Goal: Task Accomplishment & Management: Manage account settings

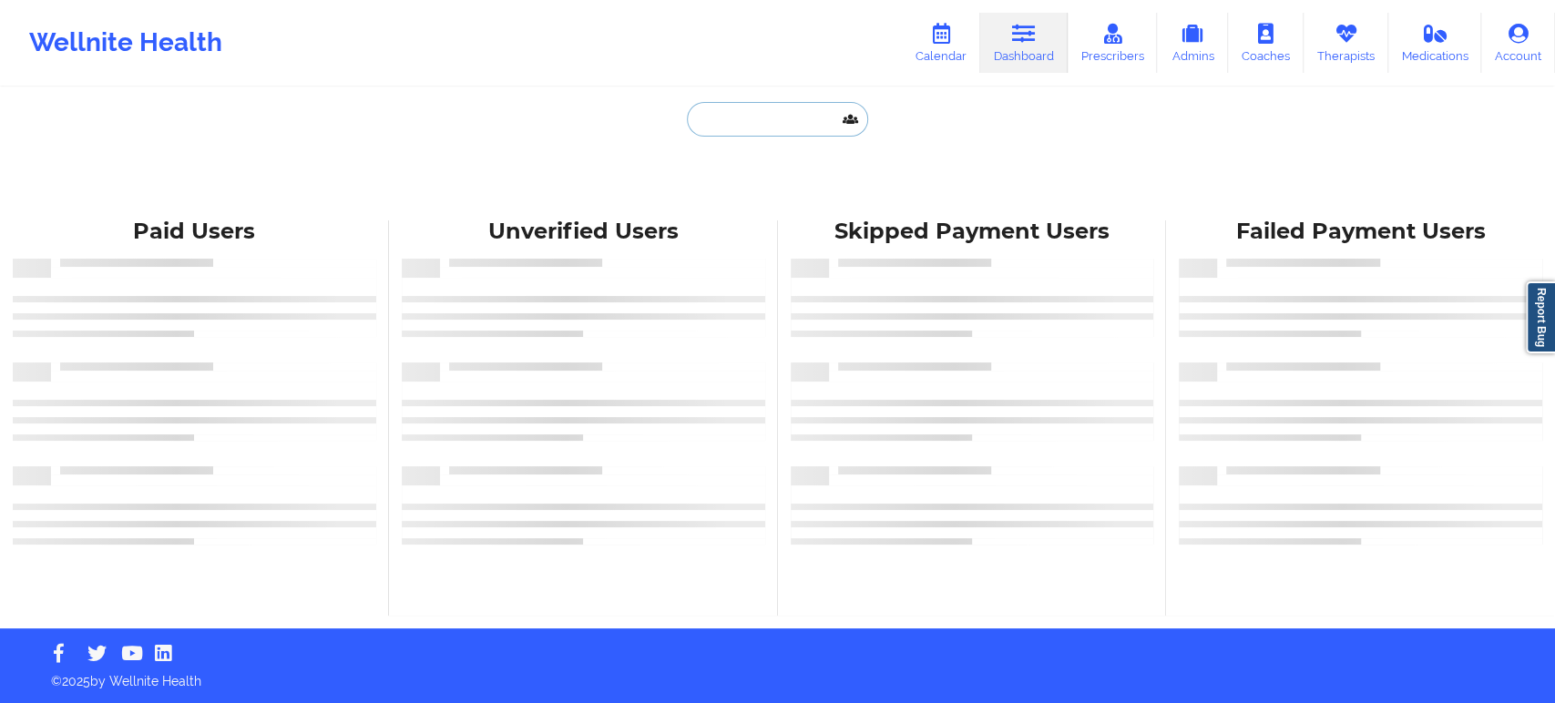
click at [750, 125] on input "text" at bounding box center [777, 119] width 180 height 35
paste input "[PERSON_NAME]"
type input "[PERSON_NAME]"
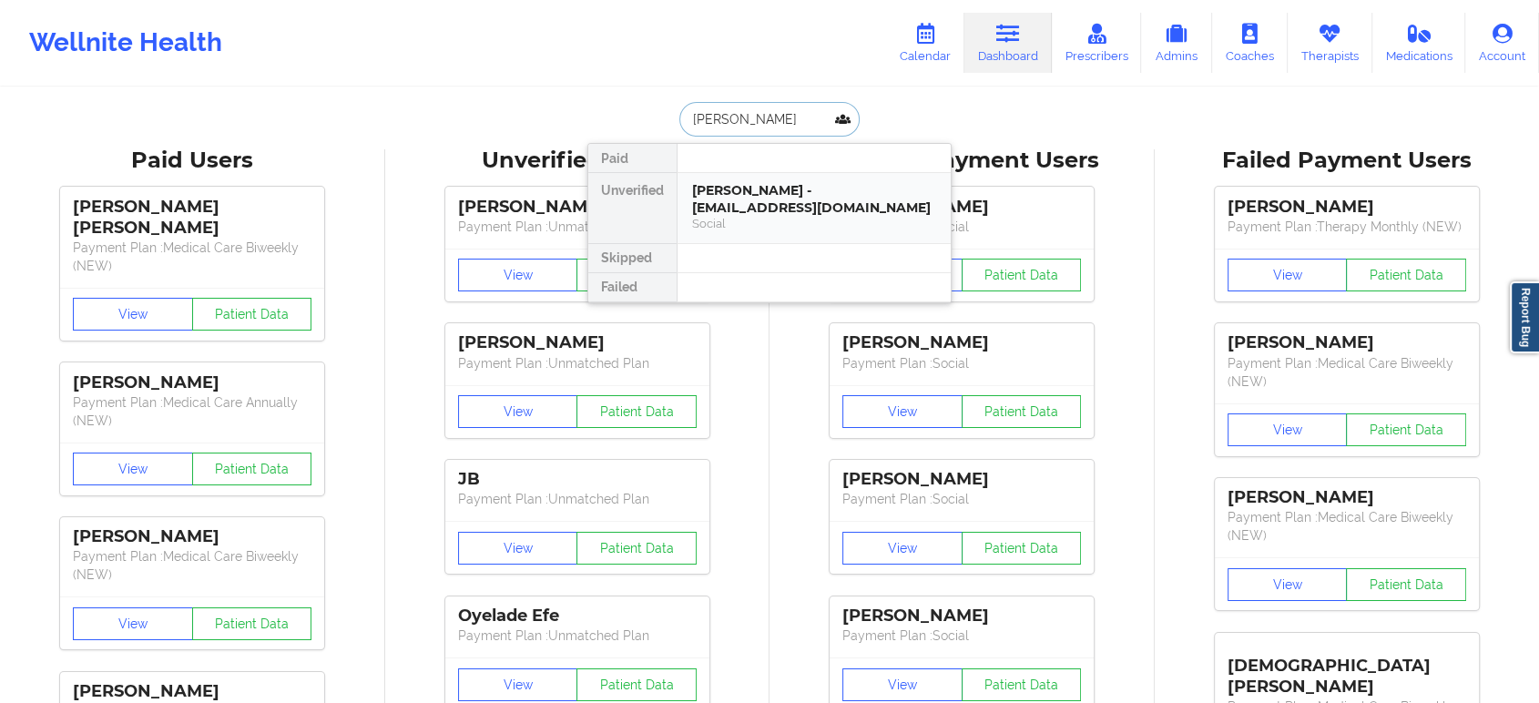
click at [772, 178] on div "STEPHEN WILLIAMS - sw42733@gmail.com Social" at bounding box center [814, 208] width 273 height 70
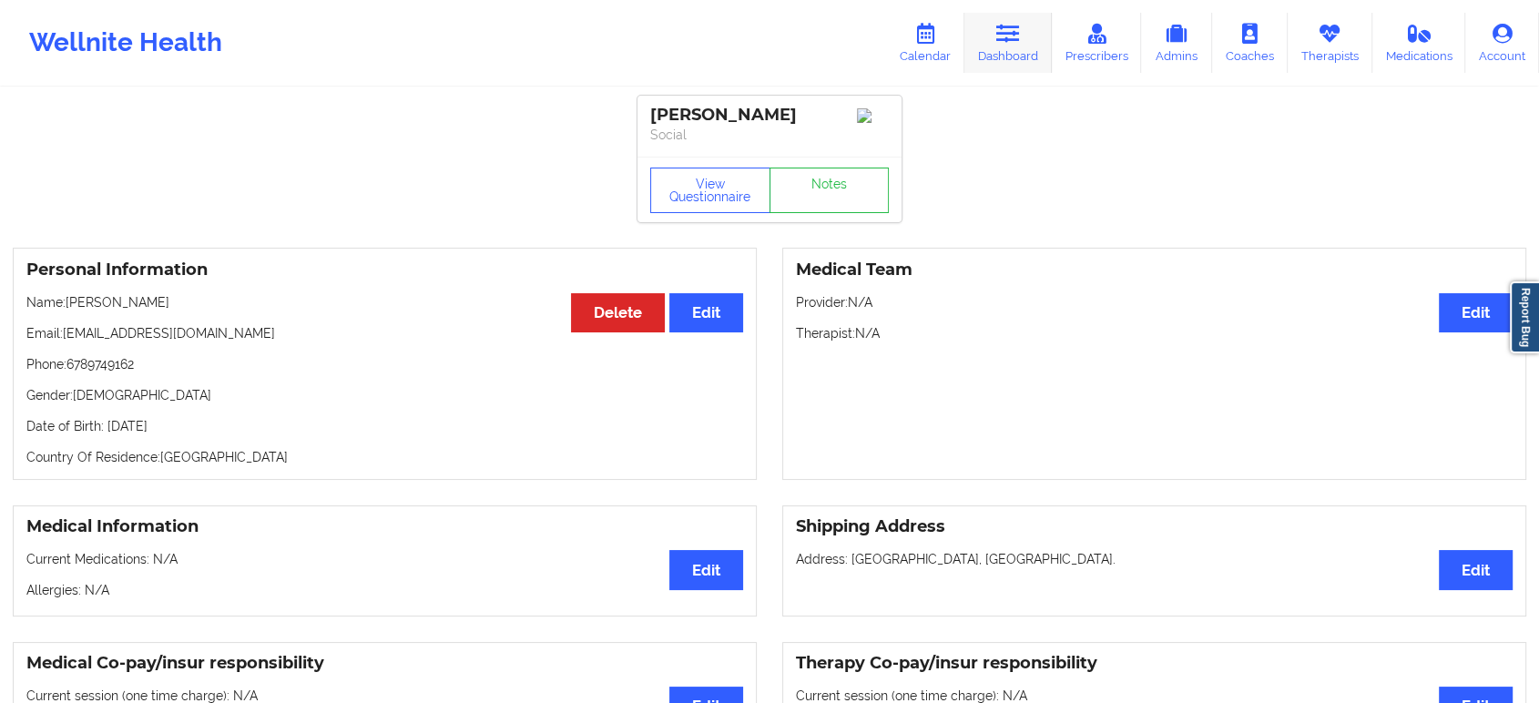
click at [1009, 32] on icon at bounding box center [1008, 34] width 24 height 20
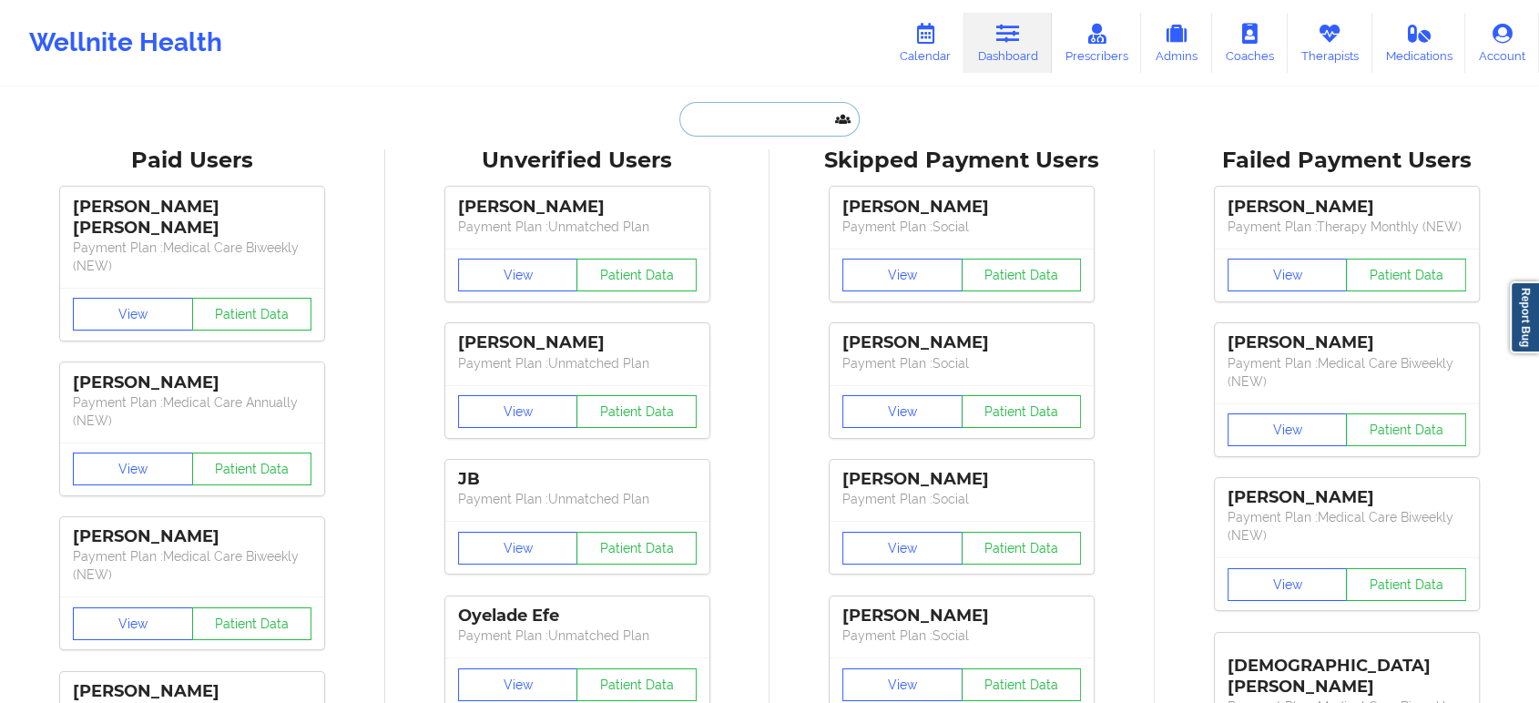
click at [738, 119] on input "text" at bounding box center [769, 119] width 180 height 35
paste input "Darrel Brown"
type input "Darrel Brown"
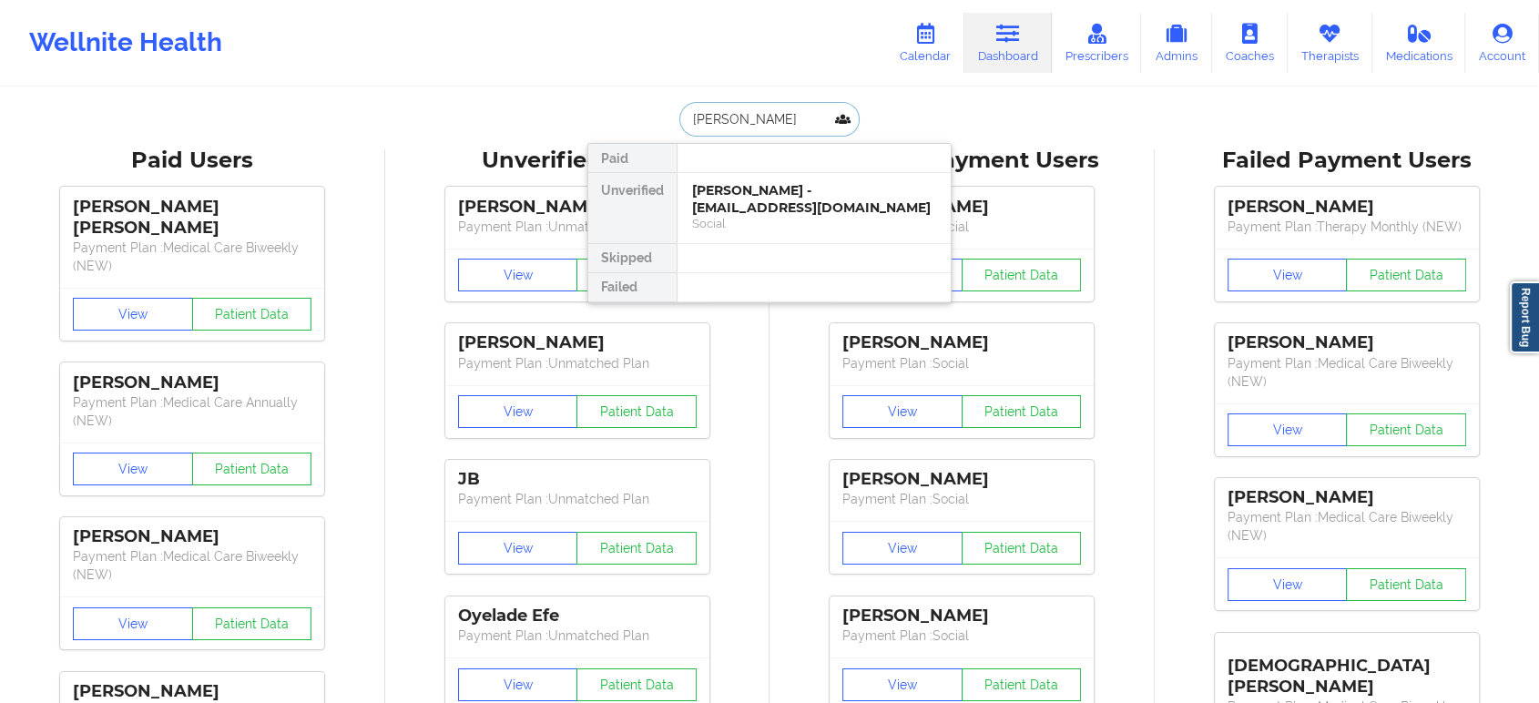
click at [754, 204] on div "Darrel Brown - punchee28@gmail.com" at bounding box center [814, 199] width 244 height 34
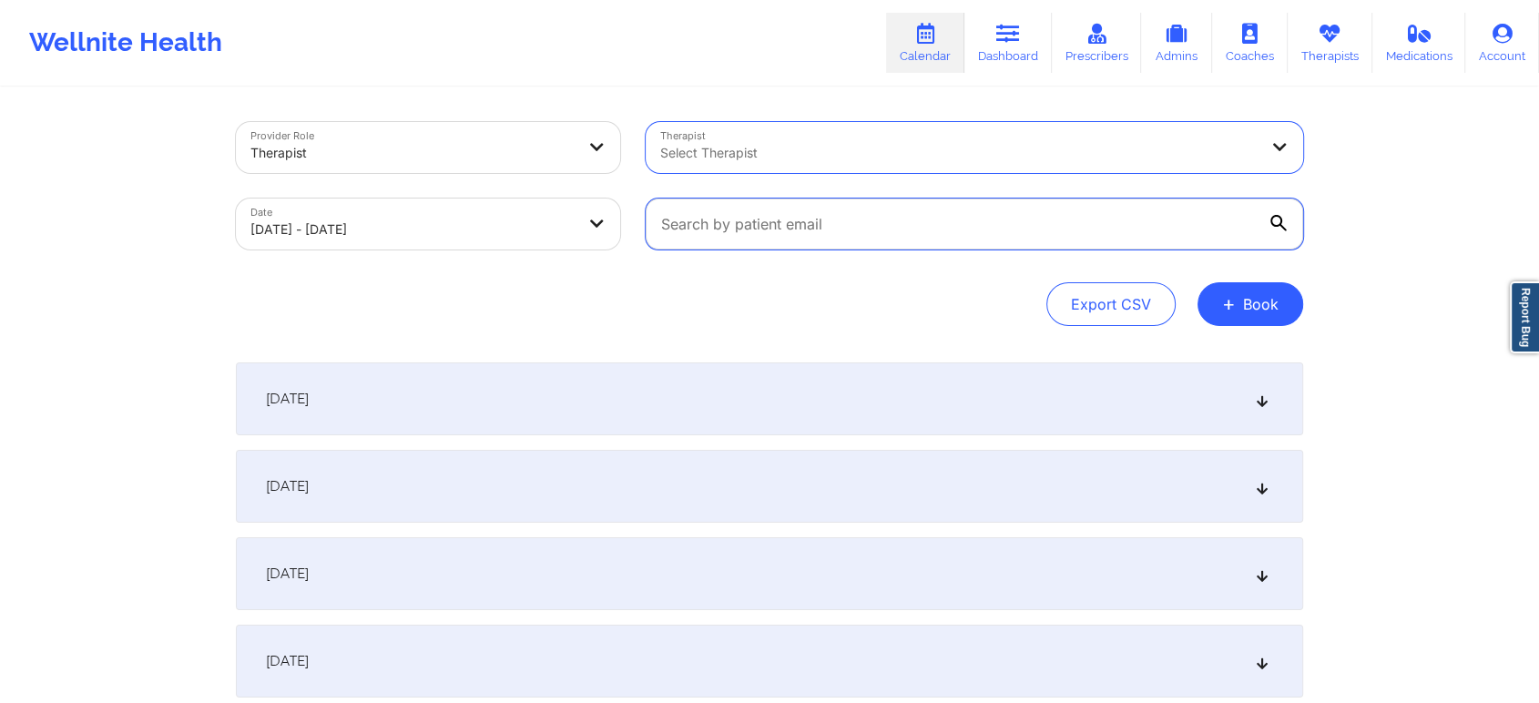
click at [936, 224] on input "text" at bounding box center [975, 224] width 658 height 51
paste input "[EMAIL_ADDRESS][DOMAIN_NAME]"
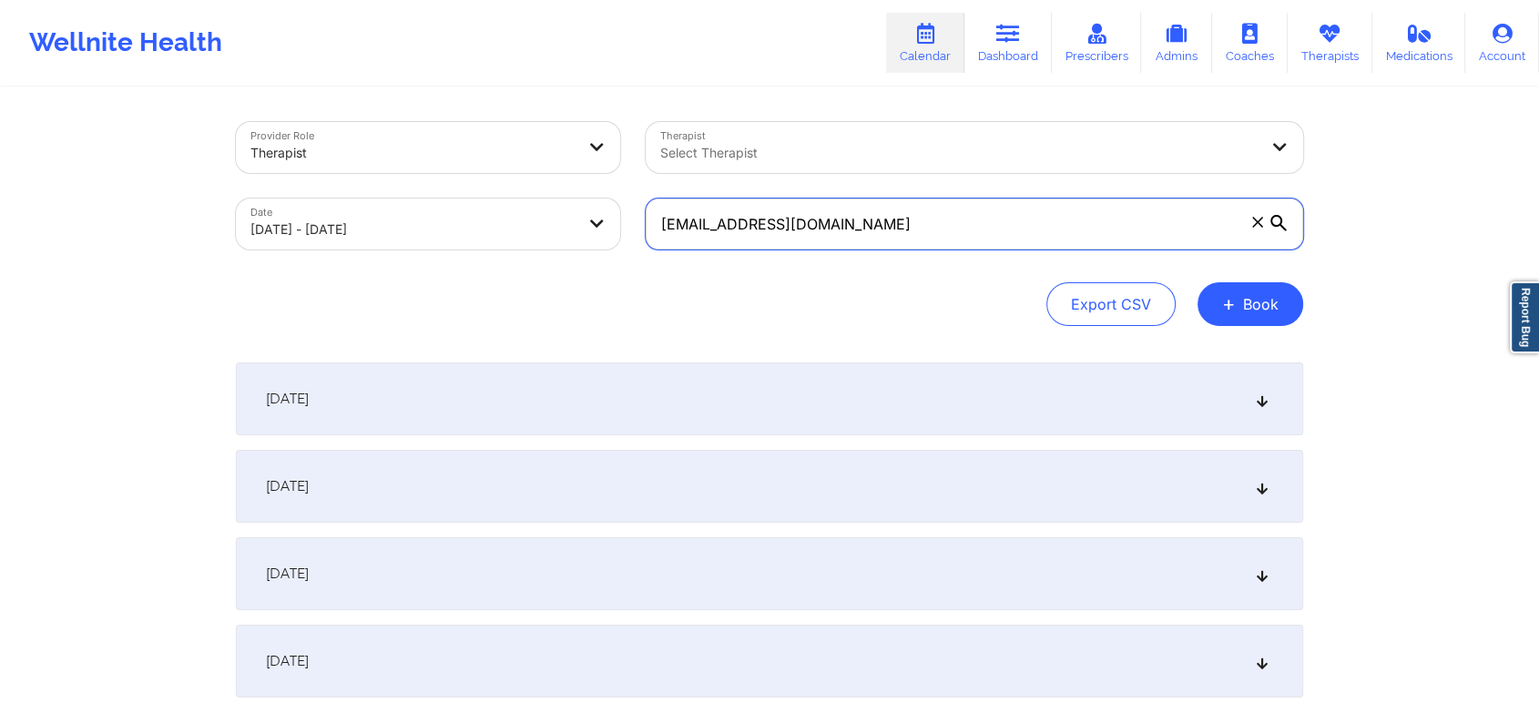
type input "[EMAIL_ADDRESS][DOMAIN_NAME]"
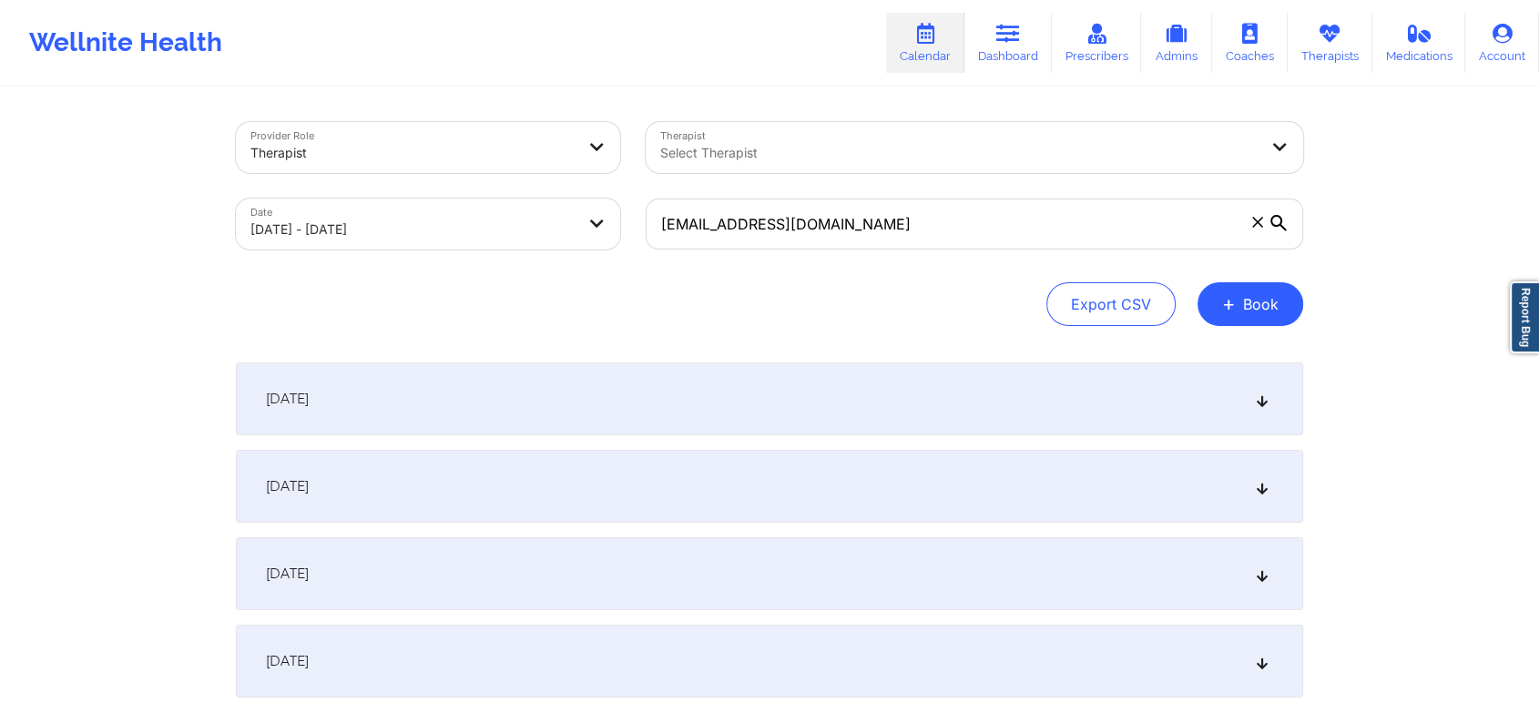
click at [532, 229] on body "Wellnite Health Calendar Dashboard Prescribers Admins Coaches Therapists Medica…" at bounding box center [769, 351] width 1539 height 703
select select "2025-8"
select select "2025-9"
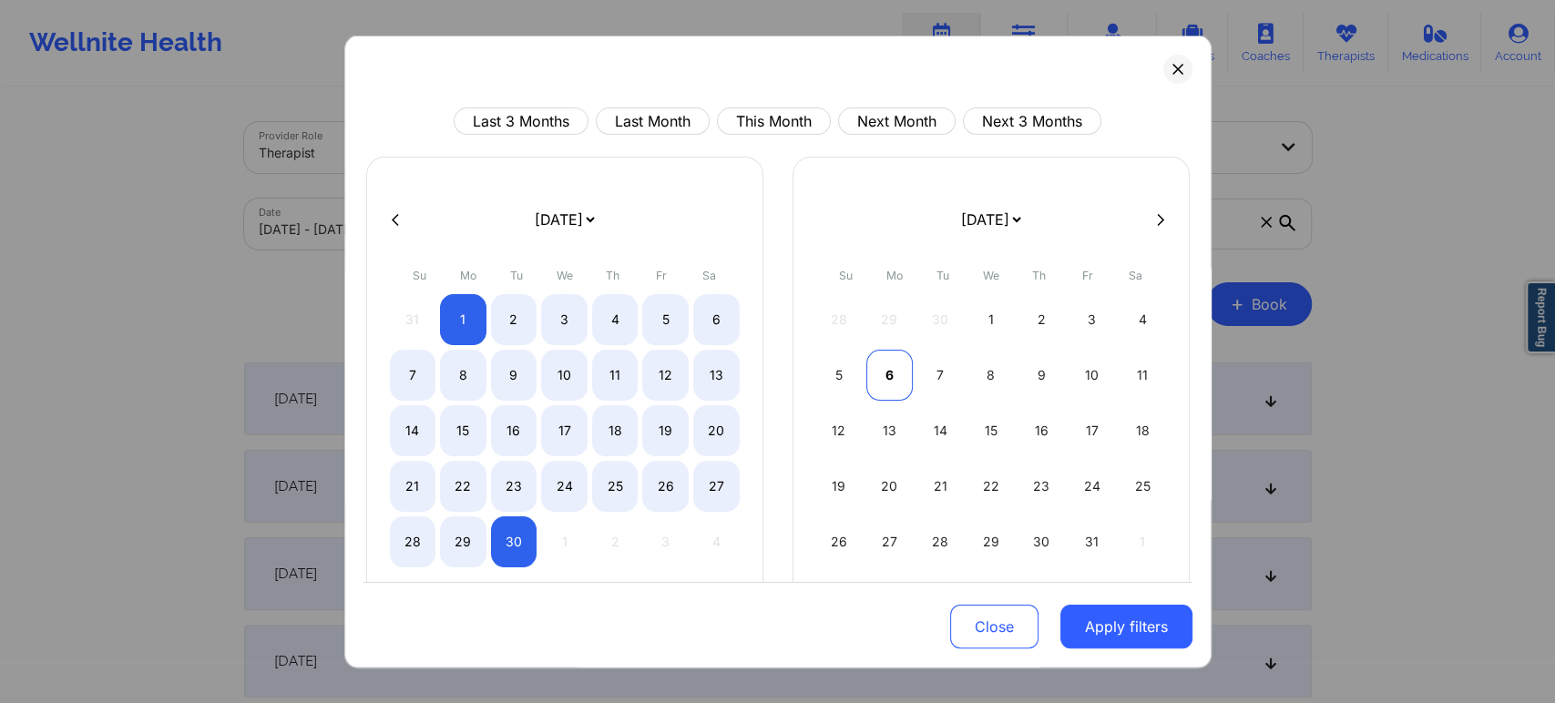
click at [884, 375] on div "6" at bounding box center [889, 375] width 46 height 51
select select "2025-9"
select select "2025-10"
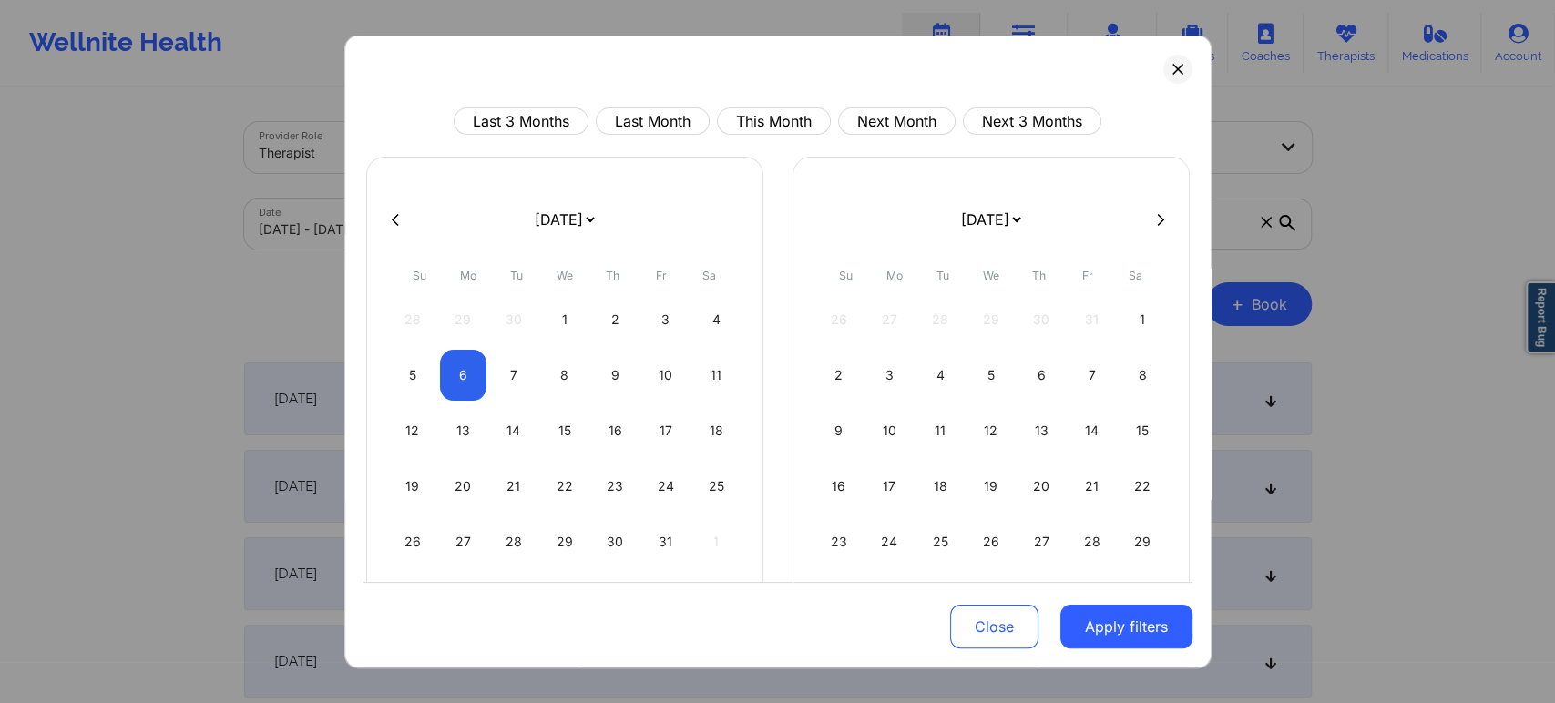
select select "2025-9"
select select "2025-10"
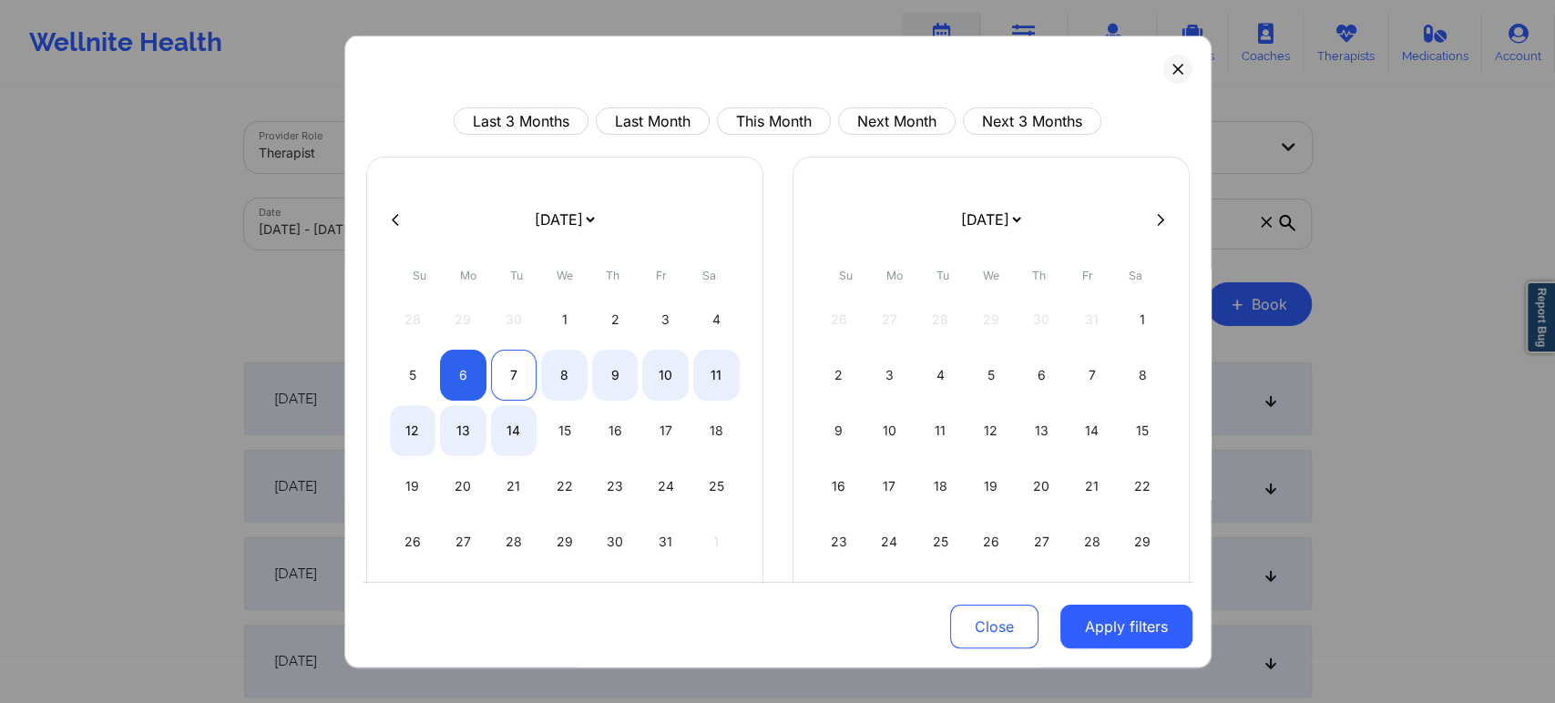
select select "2025-9"
select select "2025-10"
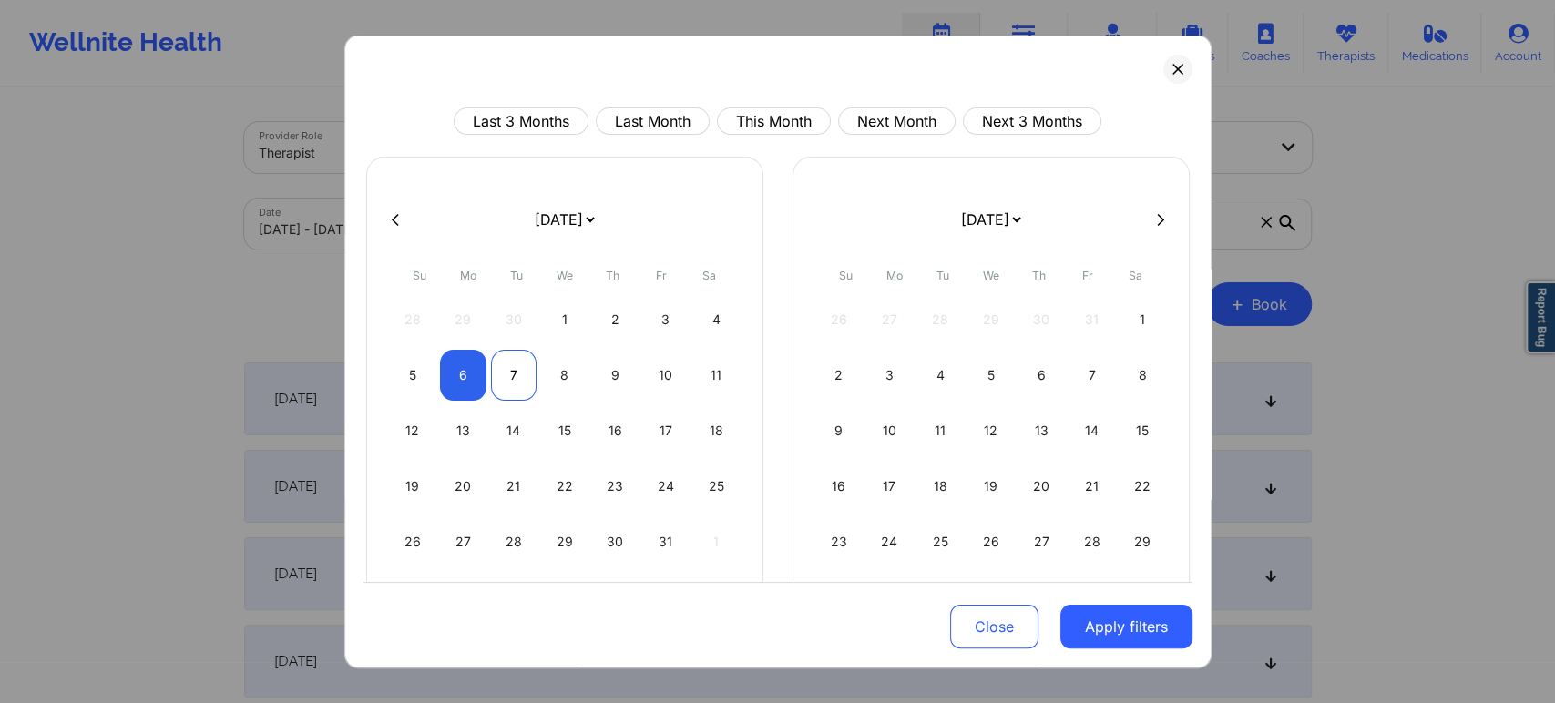
click at [512, 377] on div "7" at bounding box center [514, 375] width 46 height 51
select select "2025-9"
select select "2025-10"
click at [1131, 623] on button "Apply filters" at bounding box center [1126, 627] width 132 height 44
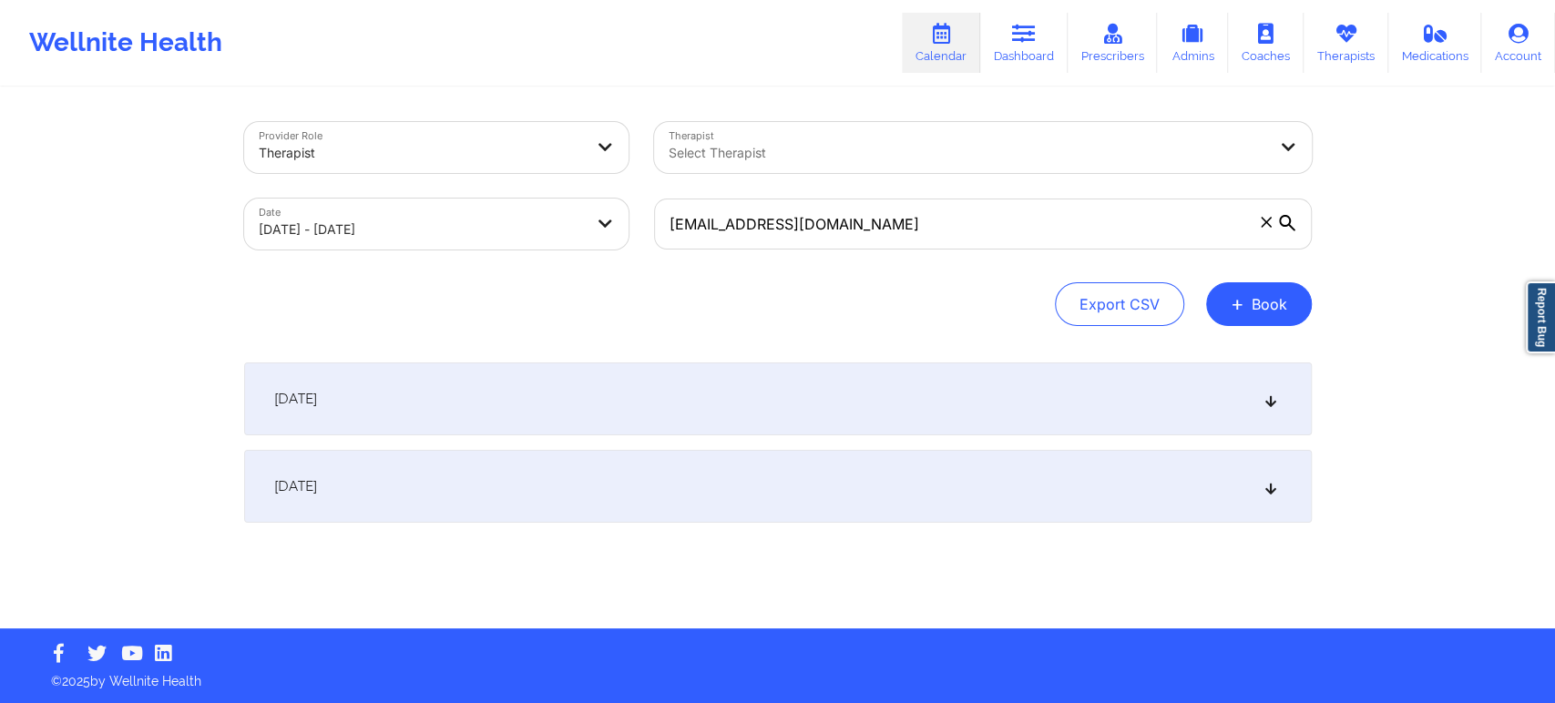
click at [1257, 388] on div "[DATE]" at bounding box center [777, 398] width 1067 height 73
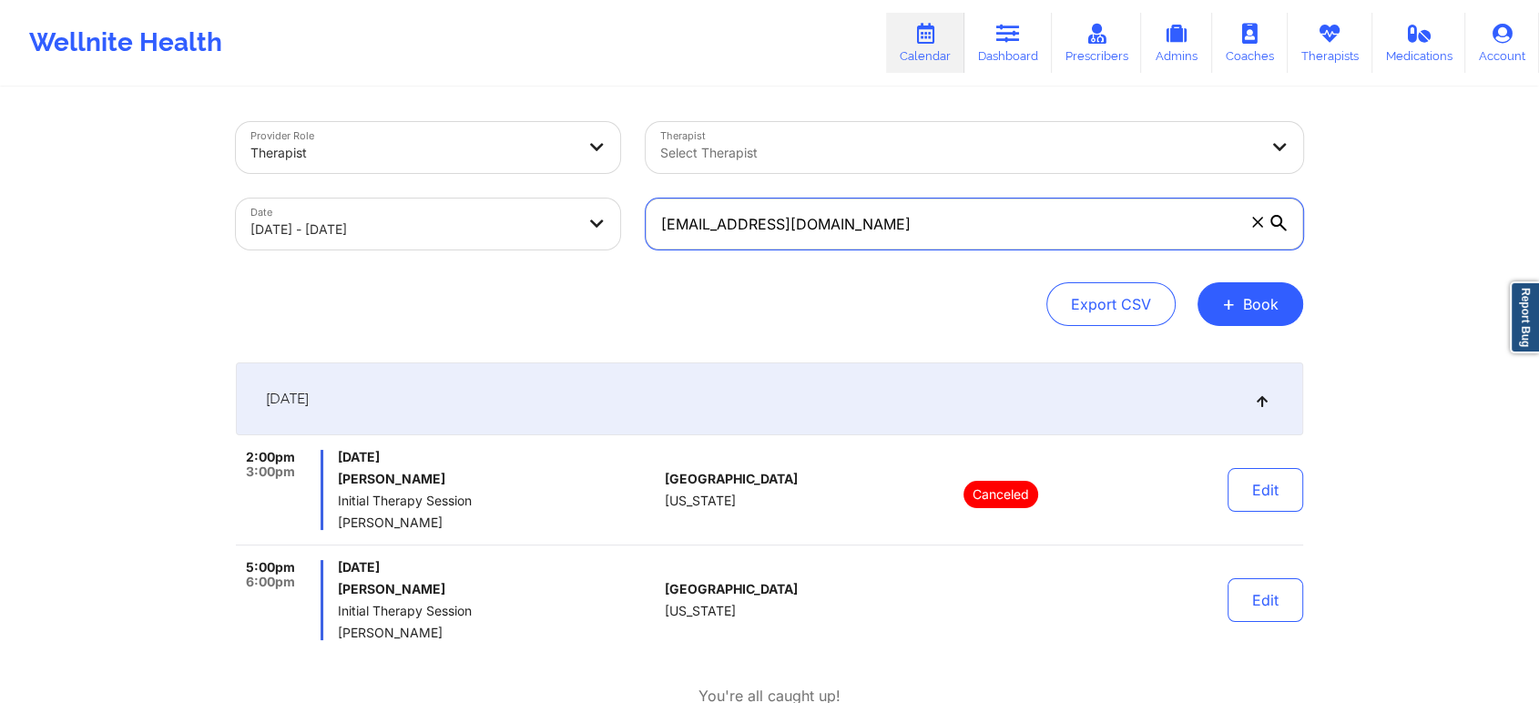
click at [1007, 229] on input "[EMAIL_ADDRESS][DOMAIN_NAME]" at bounding box center [975, 224] width 658 height 51
paste input "grath27"
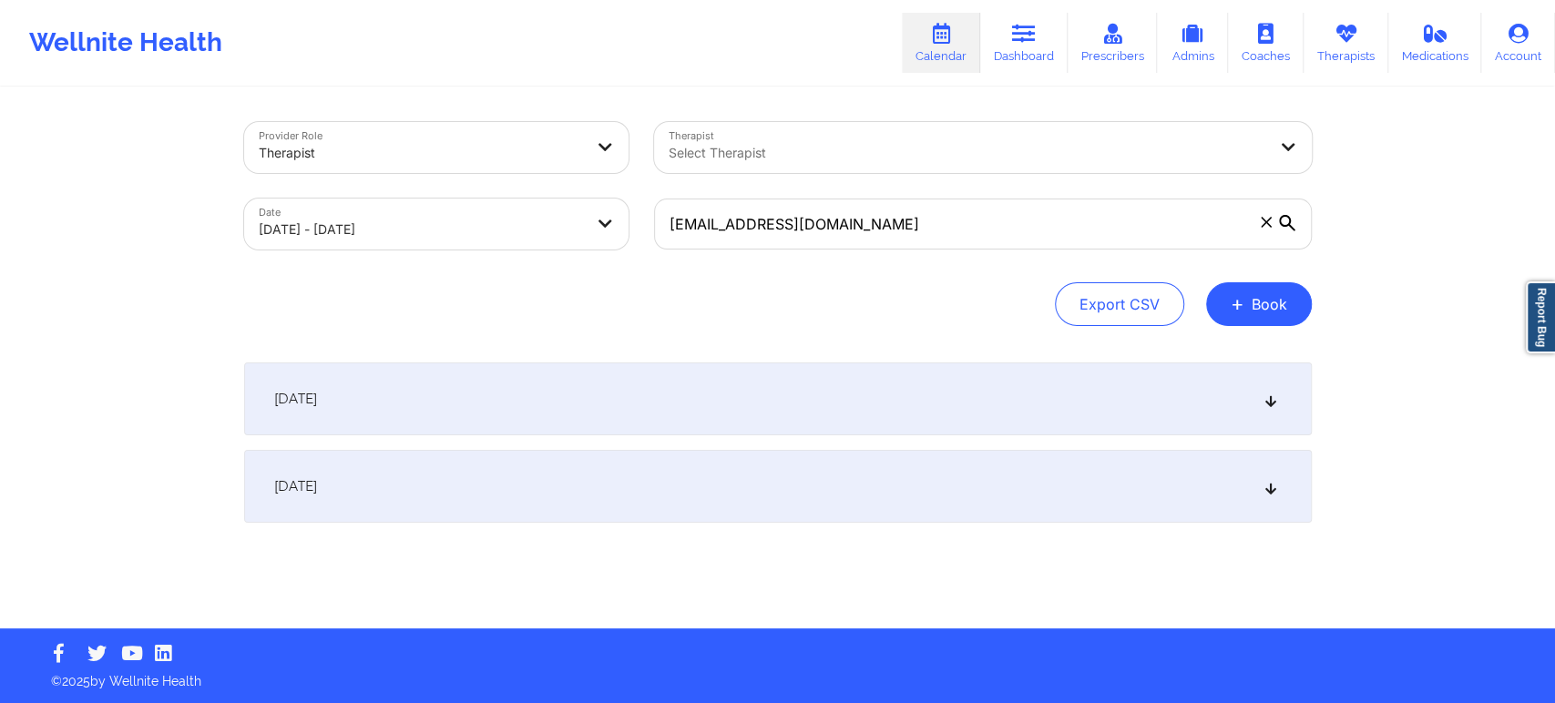
click at [1051, 405] on div "[DATE]" at bounding box center [777, 398] width 1067 height 73
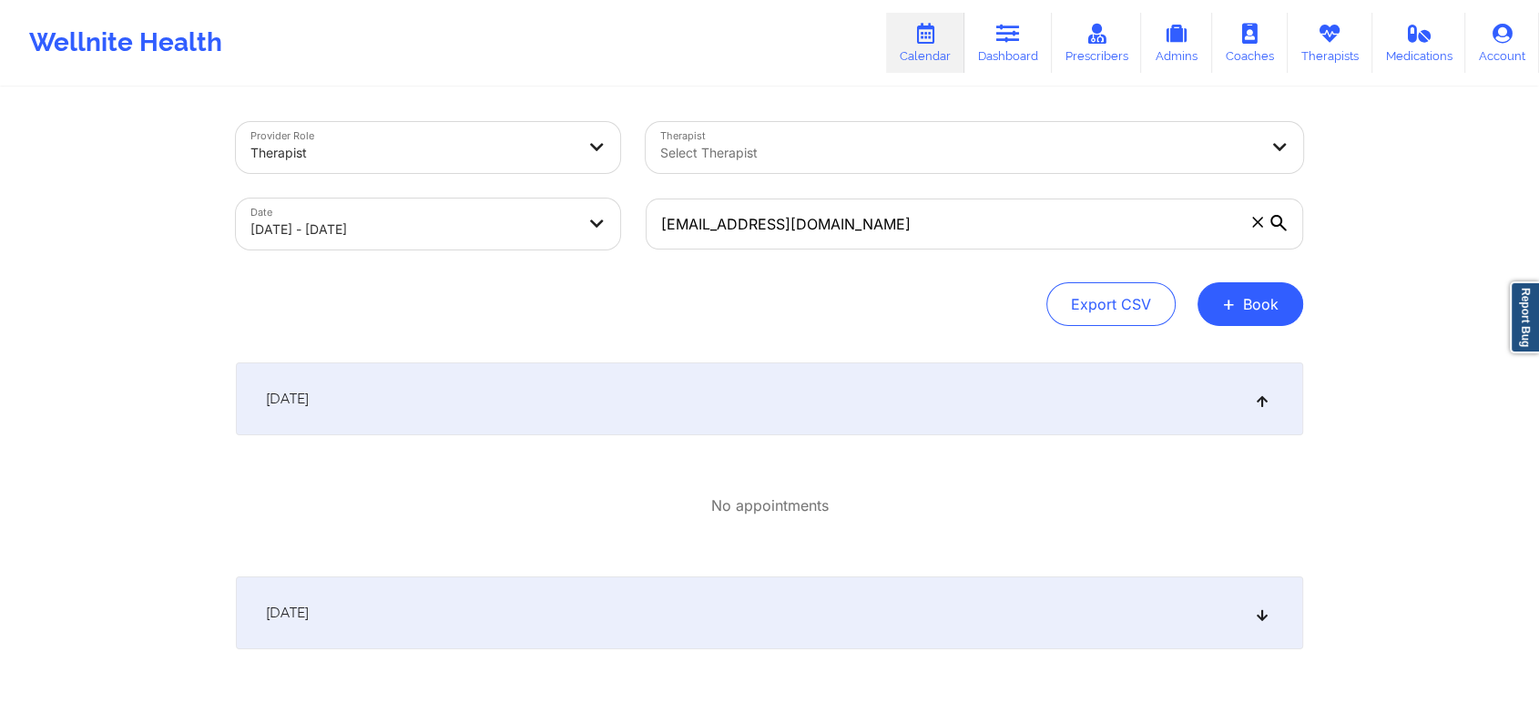
click at [1269, 619] on div "[DATE]" at bounding box center [769, 612] width 1067 height 73
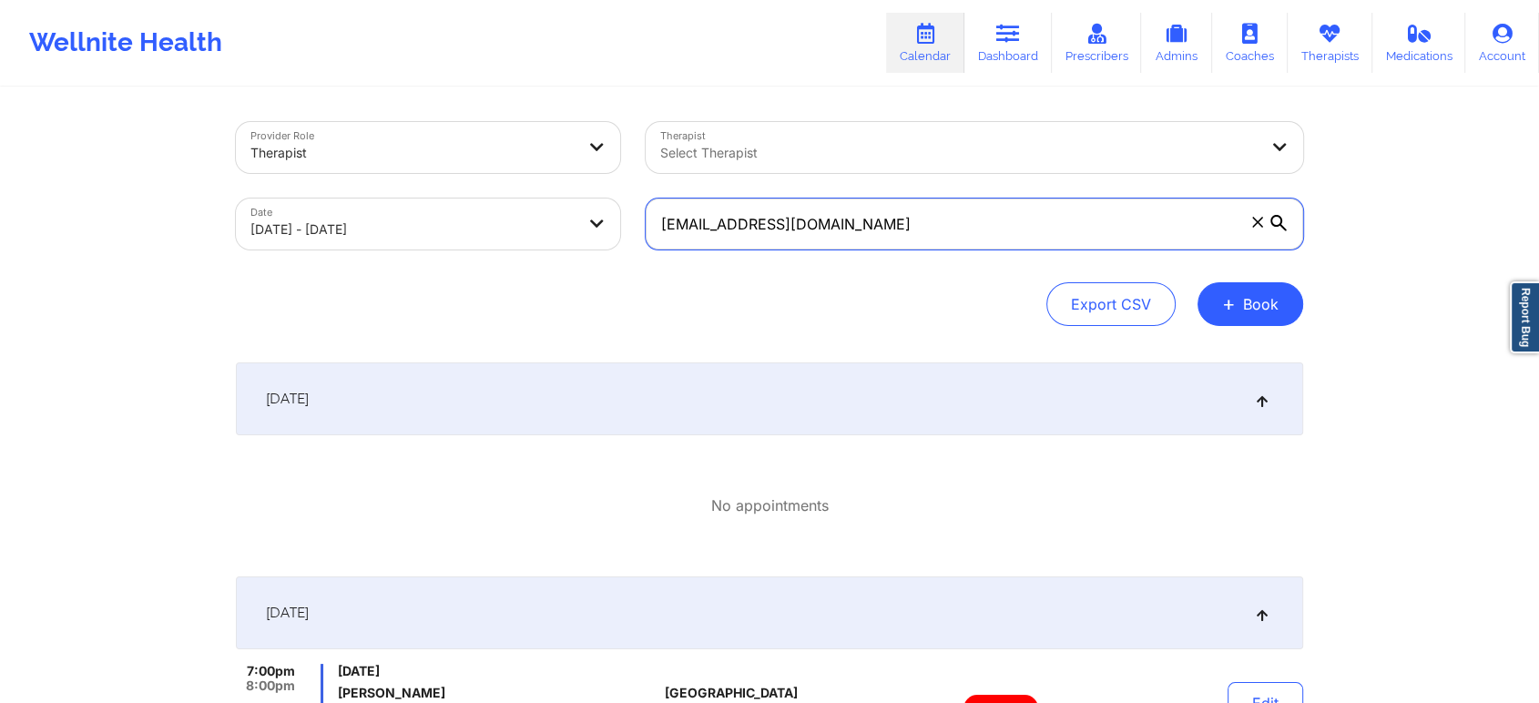
click at [959, 230] on input "[EMAIL_ADDRESS][DOMAIN_NAME]" at bounding box center [975, 224] width 658 height 51
paste input "[PERSON_NAME].[PERSON_NAME].n"
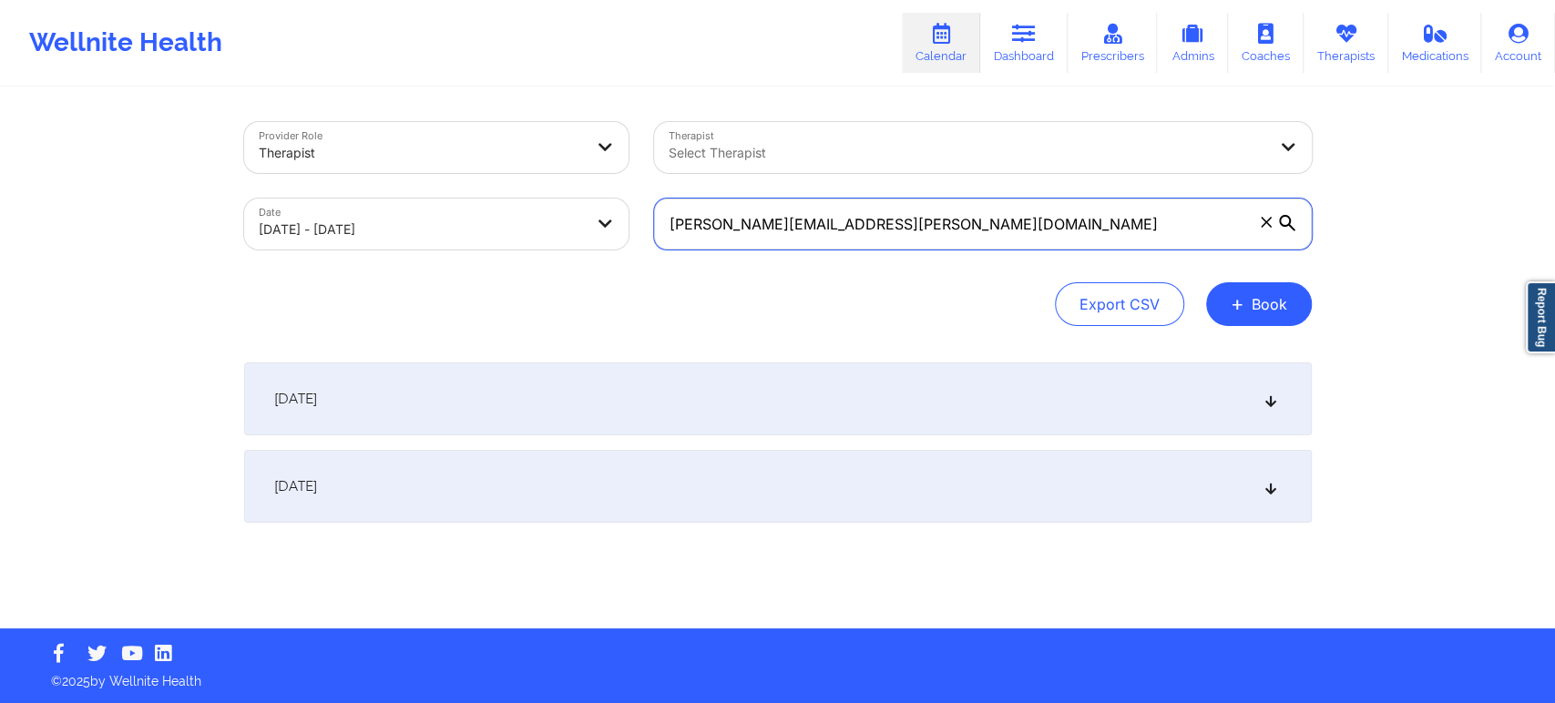
type input "[PERSON_NAME][EMAIL_ADDRESS][PERSON_NAME][DOMAIN_NAME]"
click at [1149, 494] on div "[DATE]" at bounding box center [777, 486] width 1067 height 73
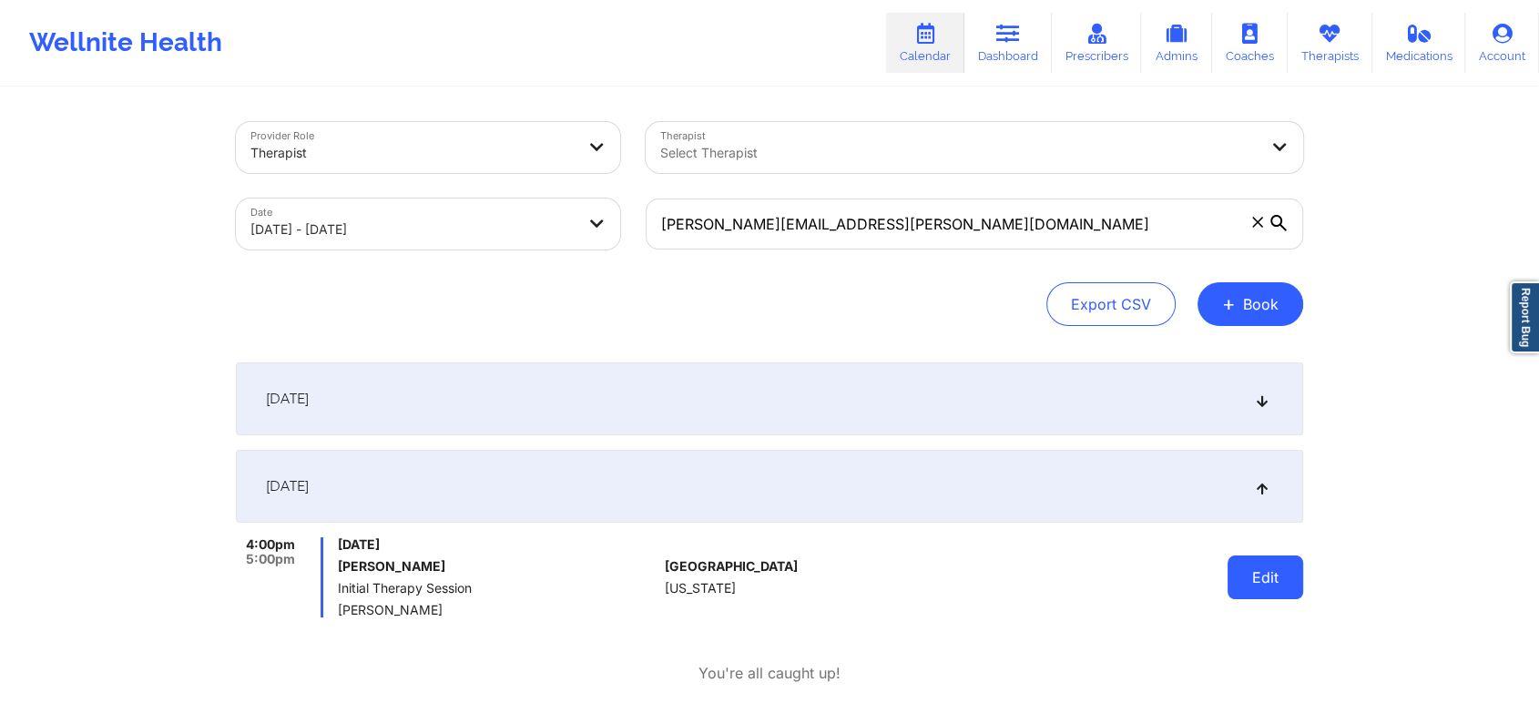
click at [1276, 571] on button "Edit" at bounding box center [1266, 578] width 76 height 44
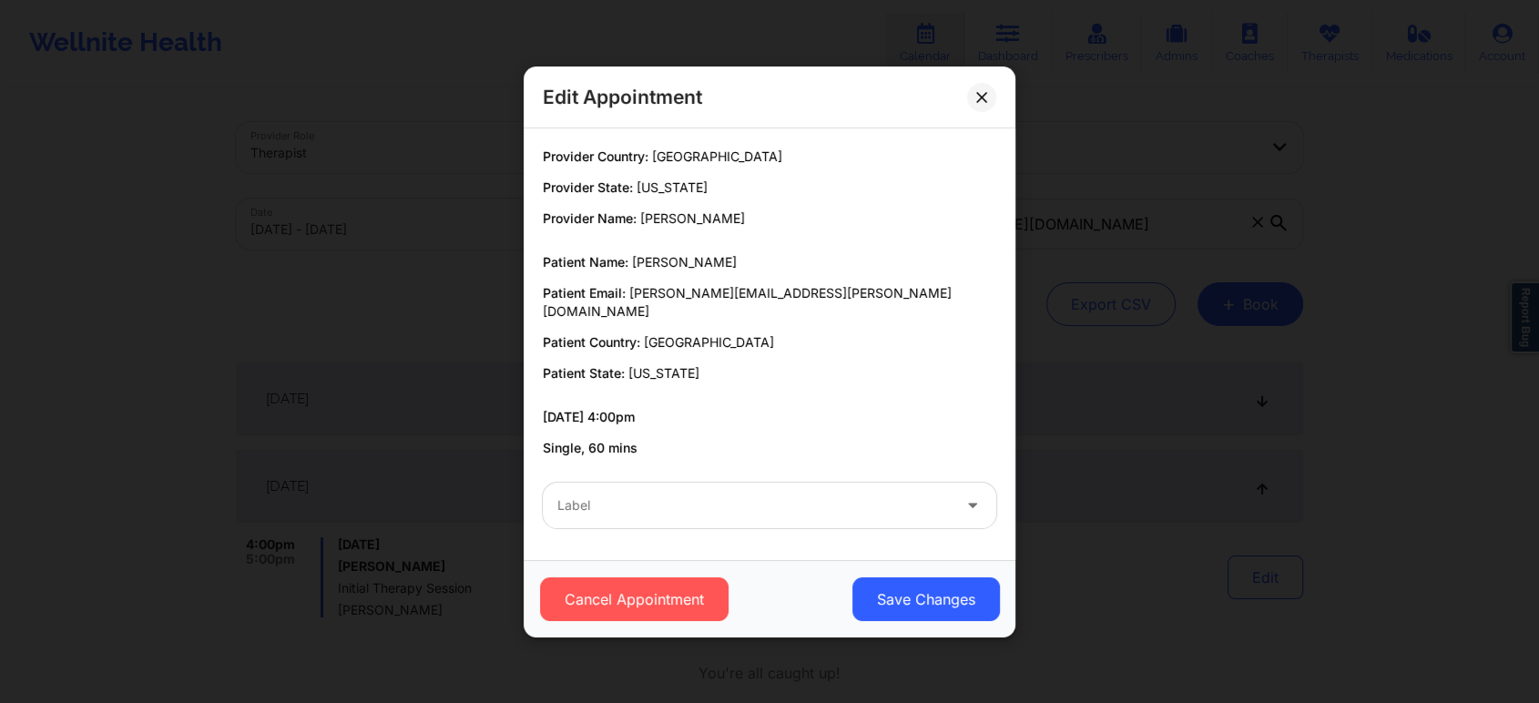
click at [693, 502] on div at bounding box center [753, 505] width 393 height 22
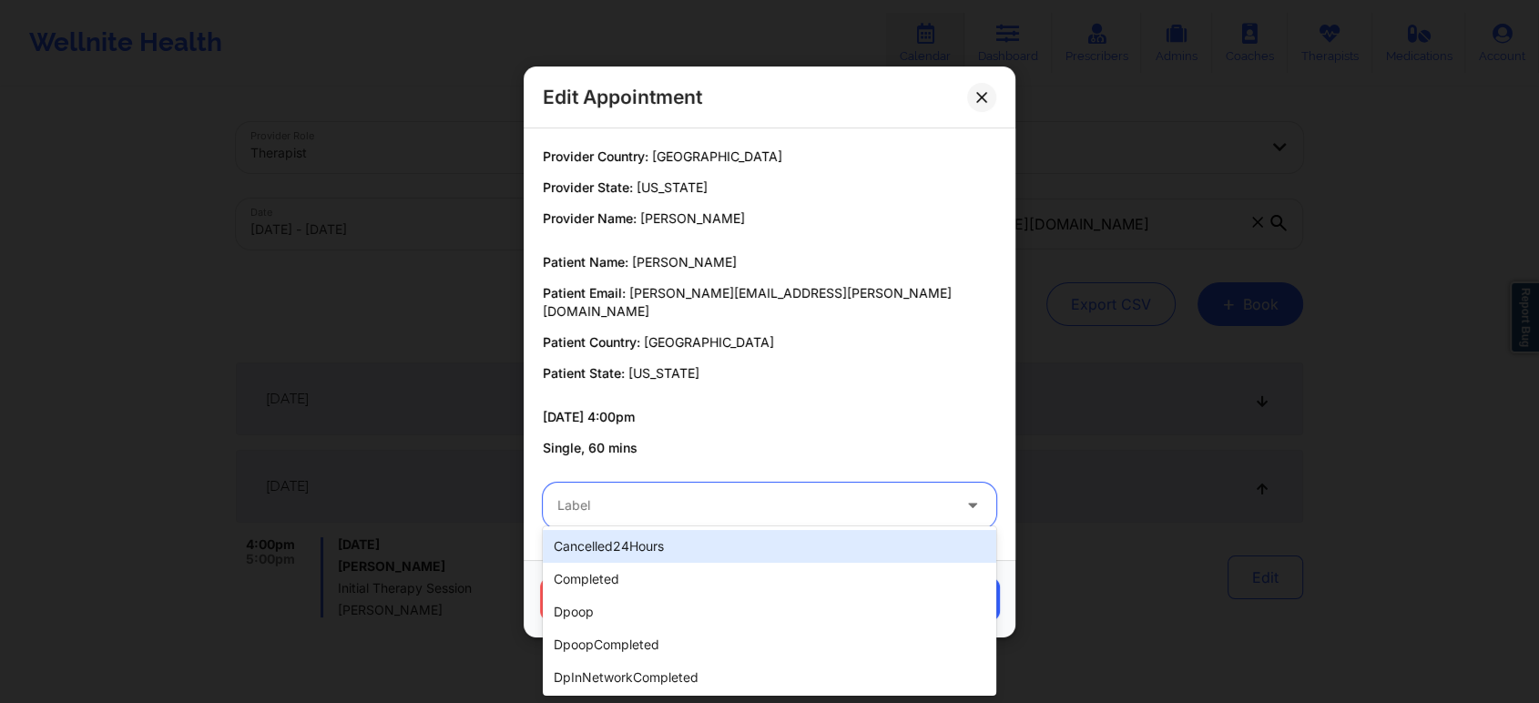
click at [664, 549] on div "cancelled24Hours" at bounding box center [770, 546] width 454 height 33
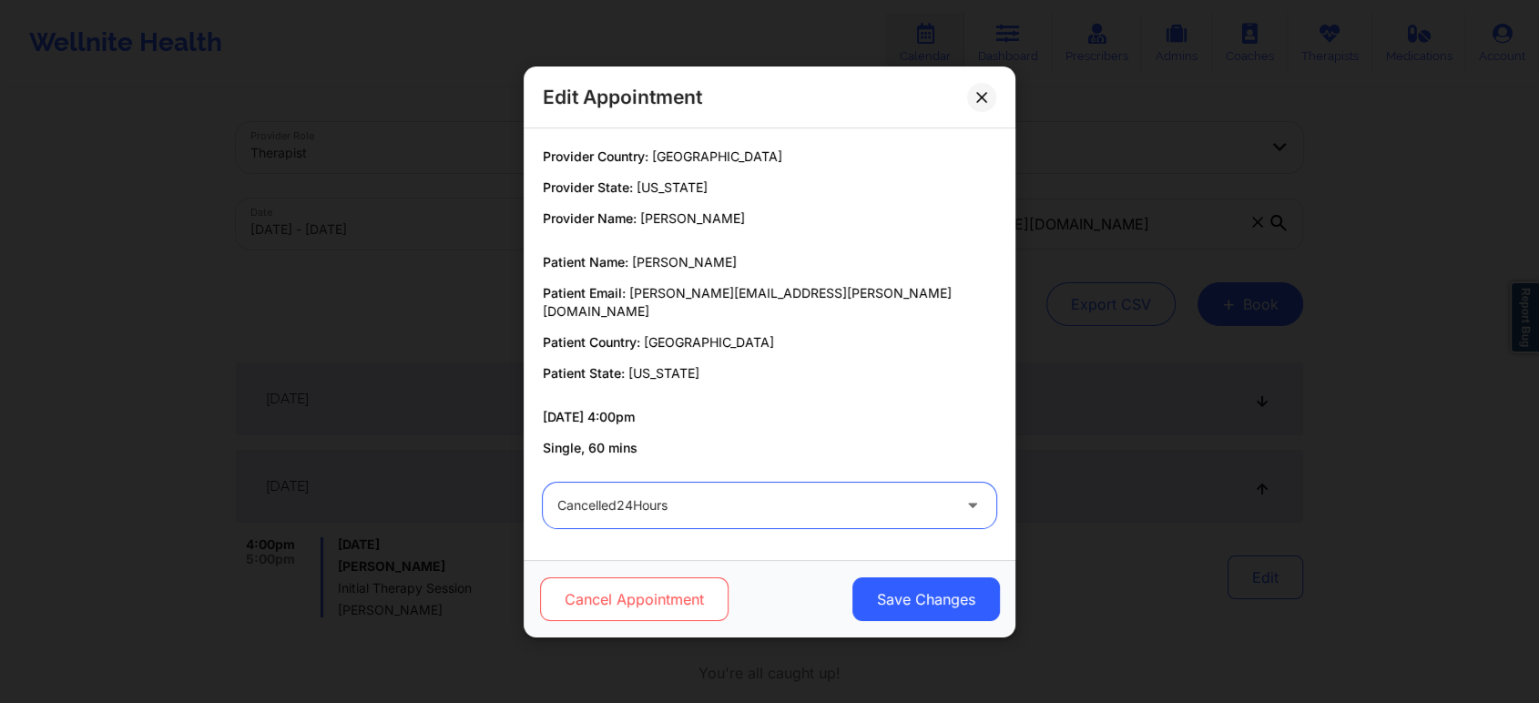
click at [666, 588] on button "Cancel Appointment" at bounding box center [634, 599] width 189 height 44
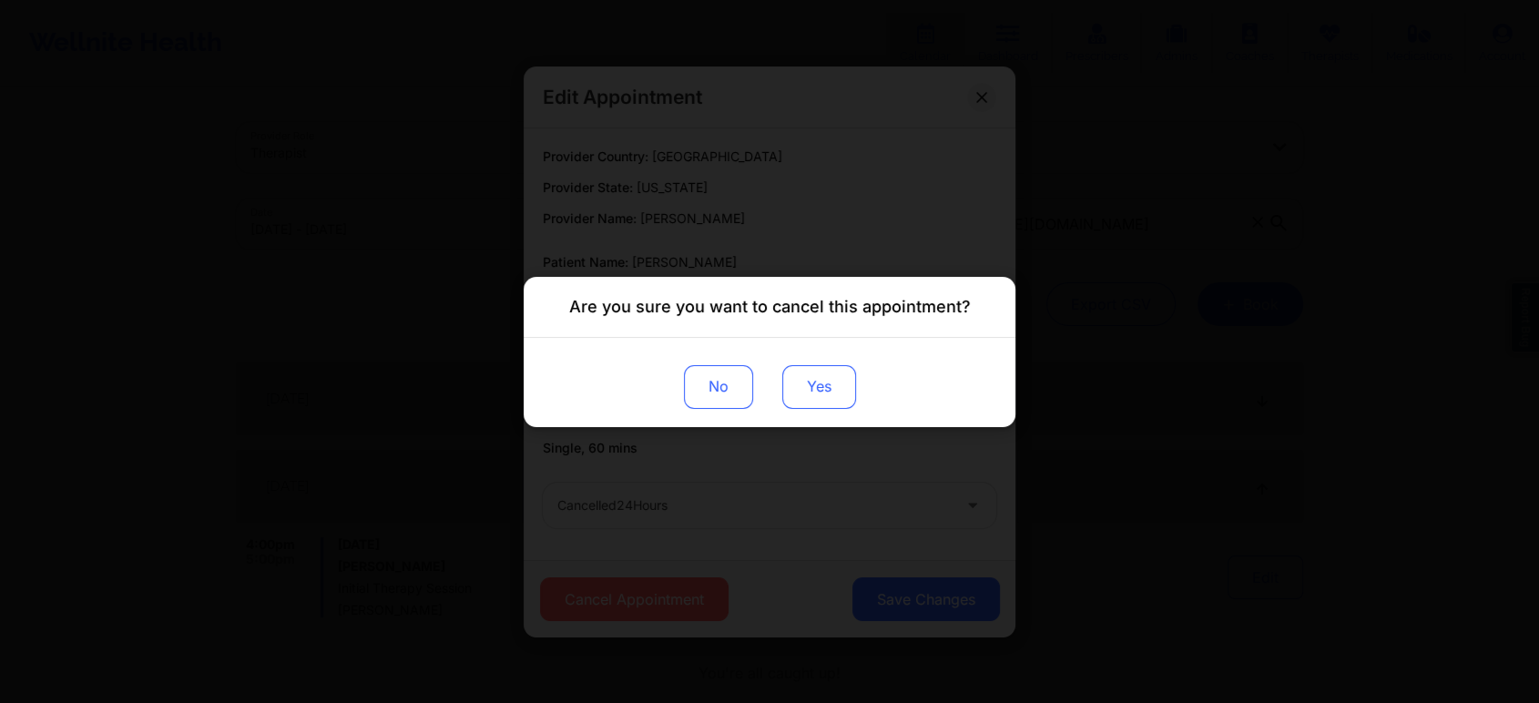
click at [815, 392] on button "Yes" at bounding box center [819, 386] width 74 height 44
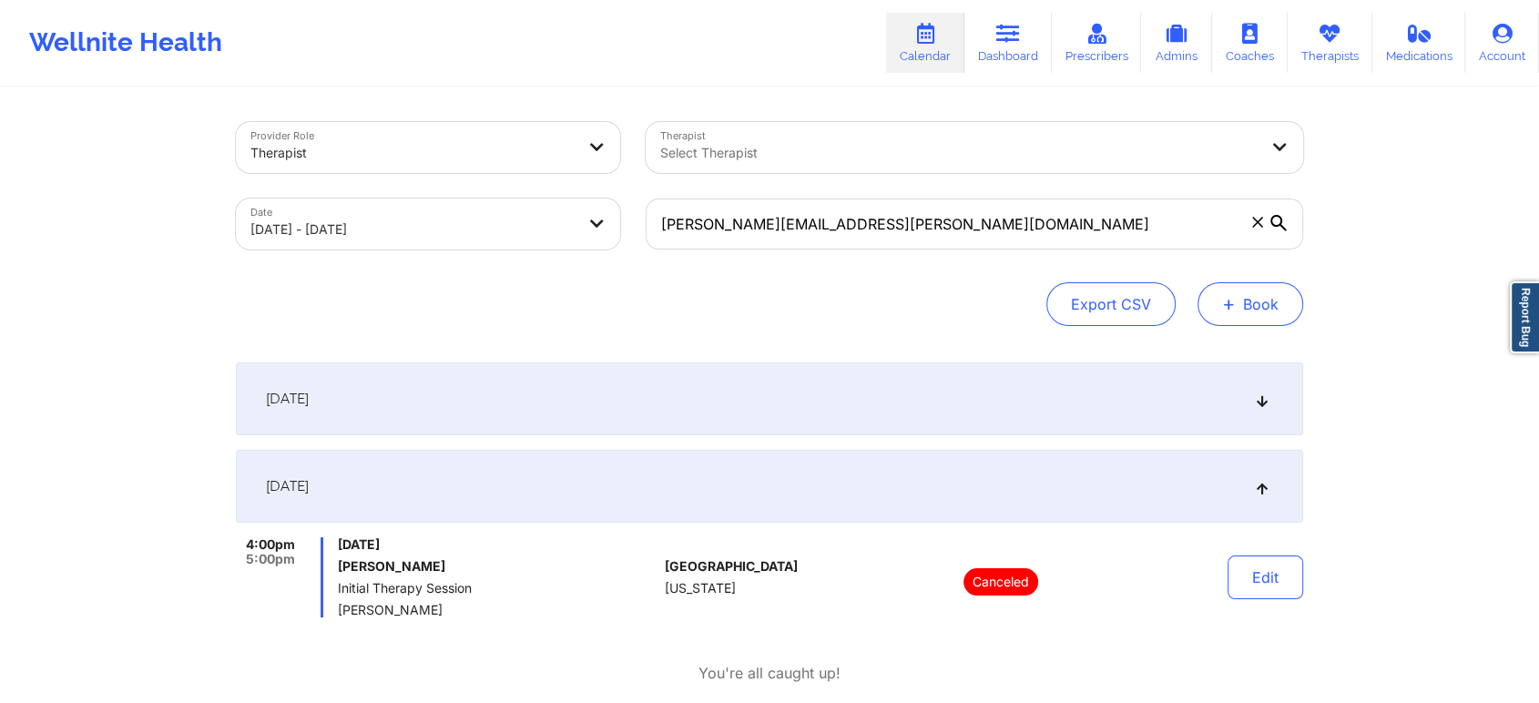
click at [1249, 306] on button "+ Book" at bounding box center [1251, 304] width 106 height 44
click at [1236, 366] on button "Therapy Session" at bounding box center [1219, 362] width 139 height 30
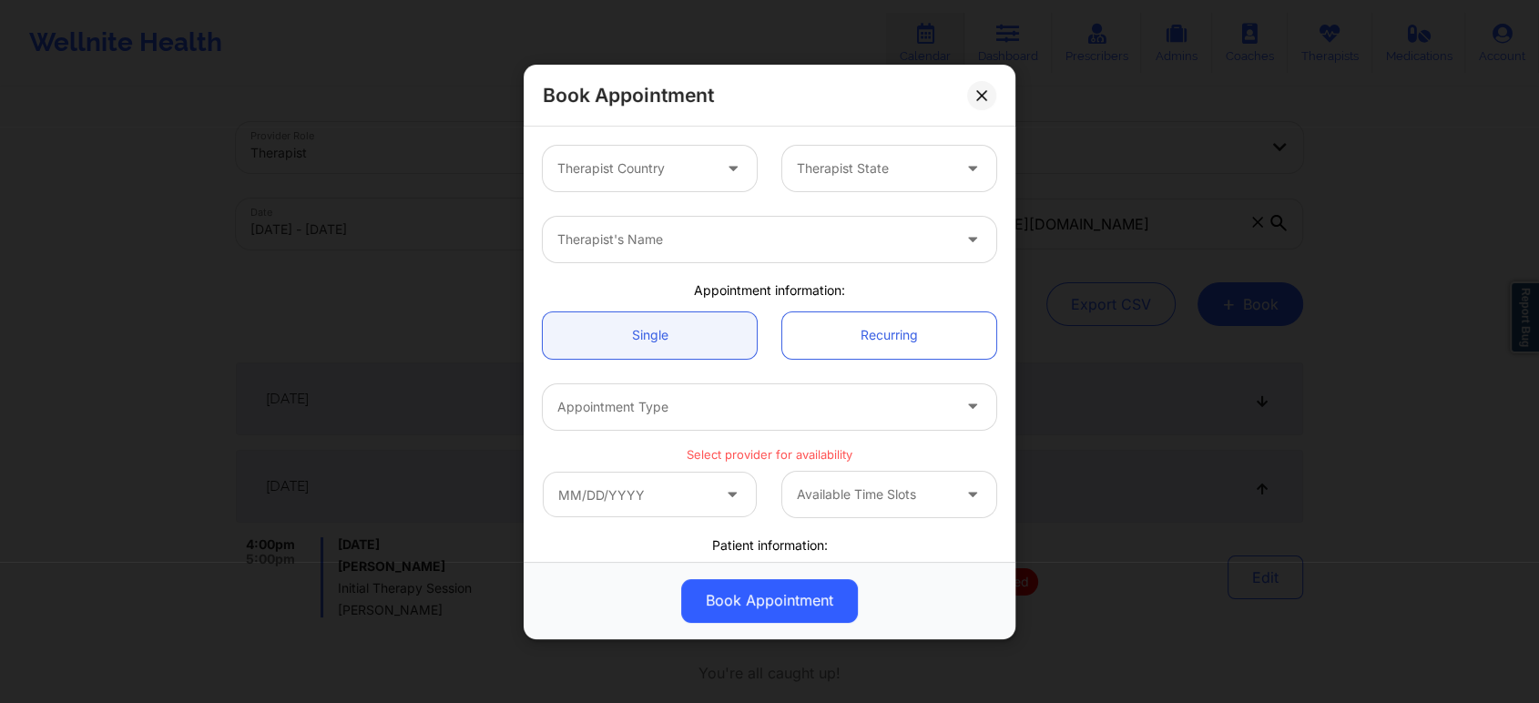
click at [697, 177] on div at bounding box center [634, 169] width 154 height 22
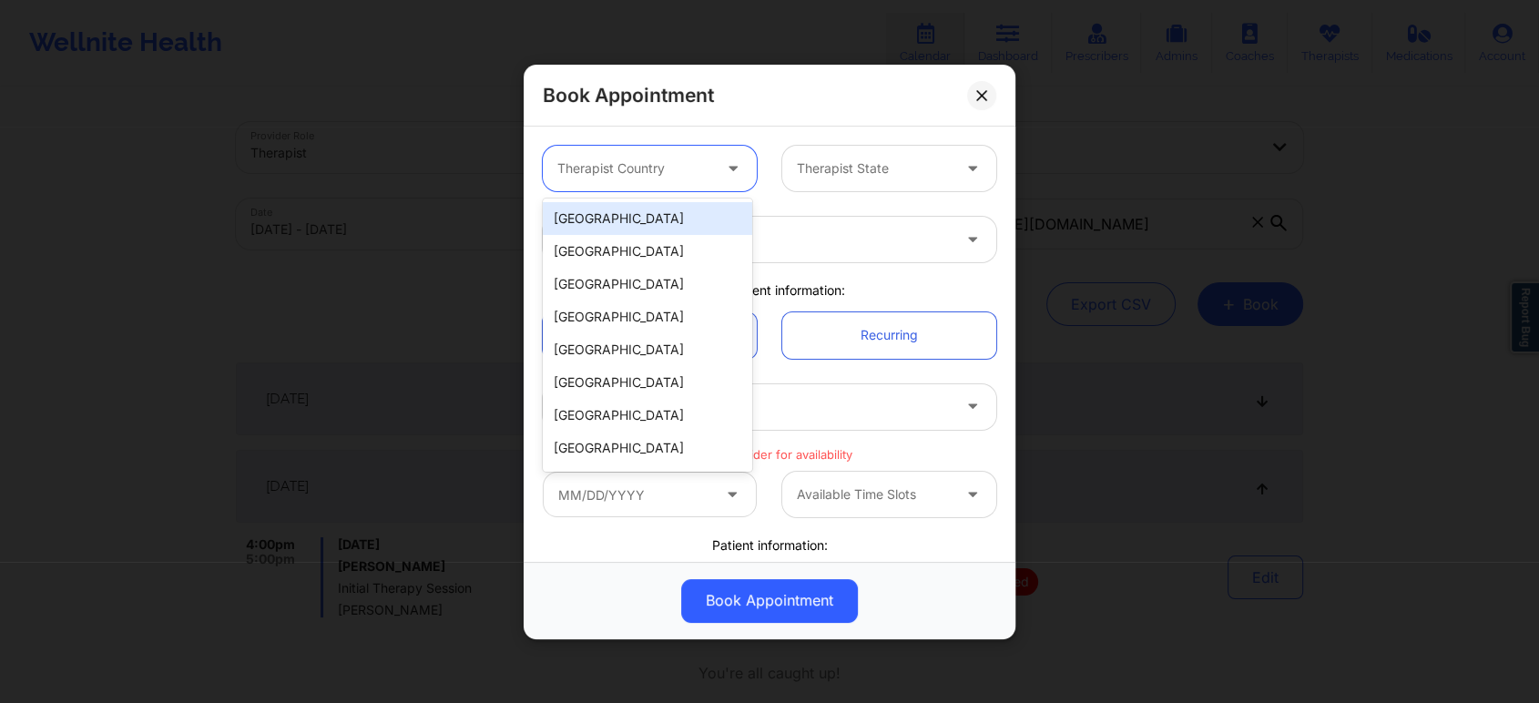
click at [650, 229] on div "[GEOGRAPHIC_DATA]" at bounding box center [647, 218] width 209 height 33
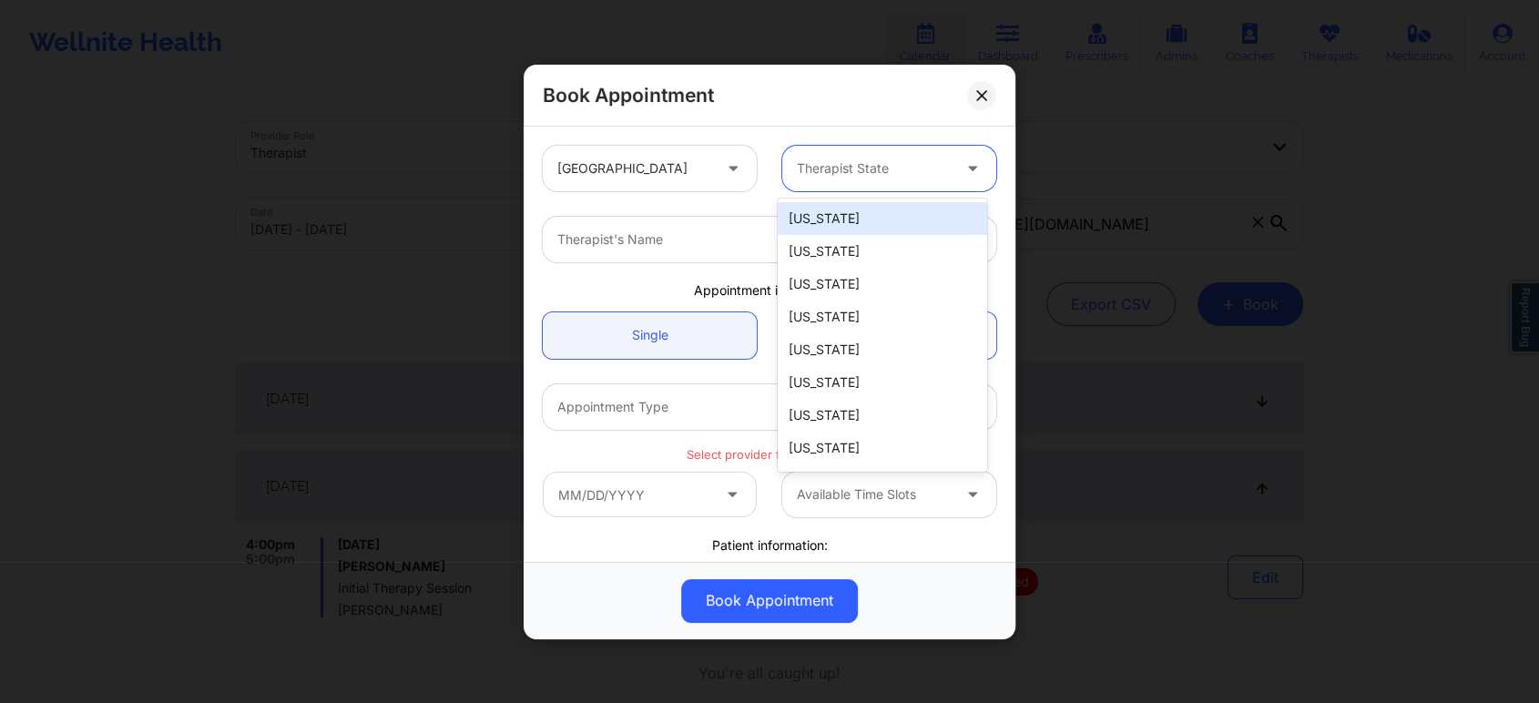
click at [831, 162] on div at bounding box center [874, 169] width 154 height 22
type input "r"
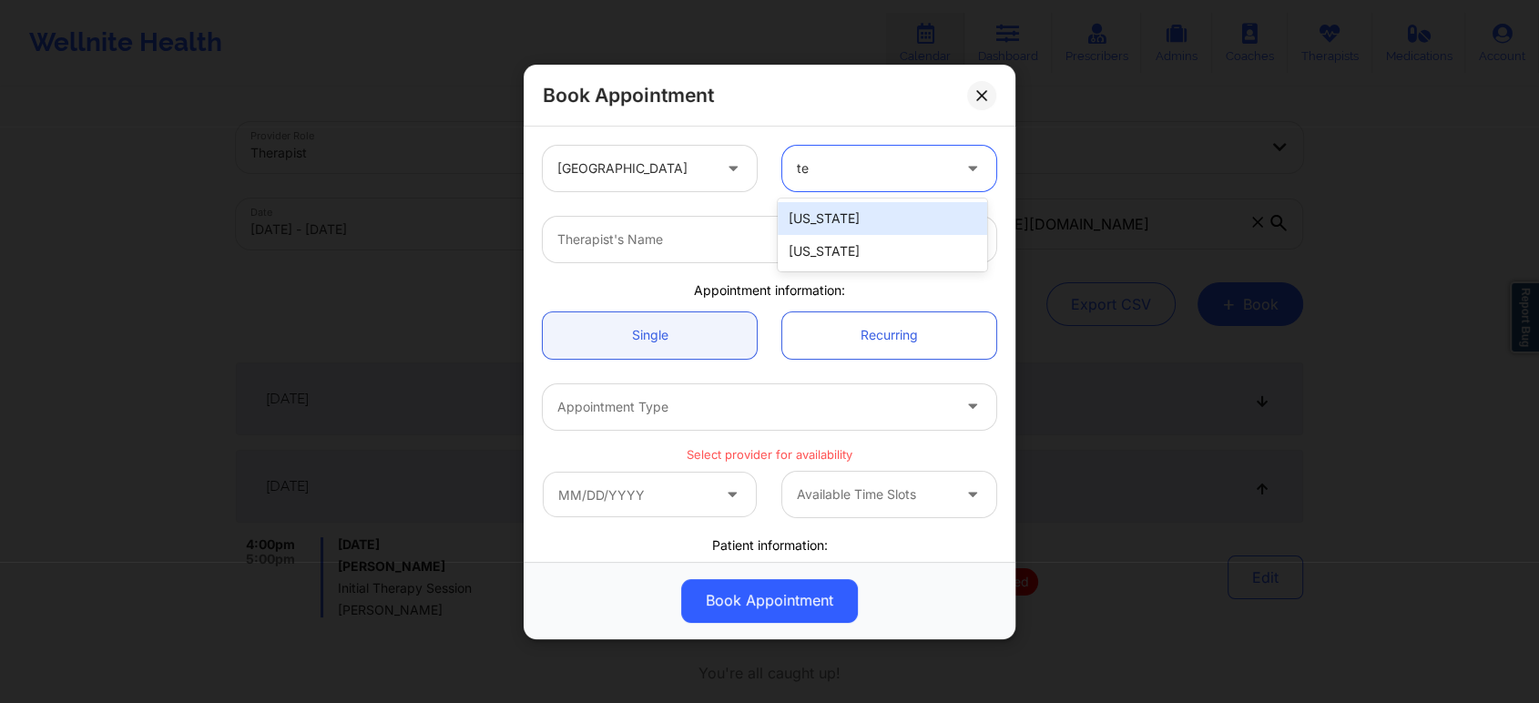
type input "tex"
click at [841, 226] on div "[US_STATE]" at bounding box center [882, 218] width 209 height 33
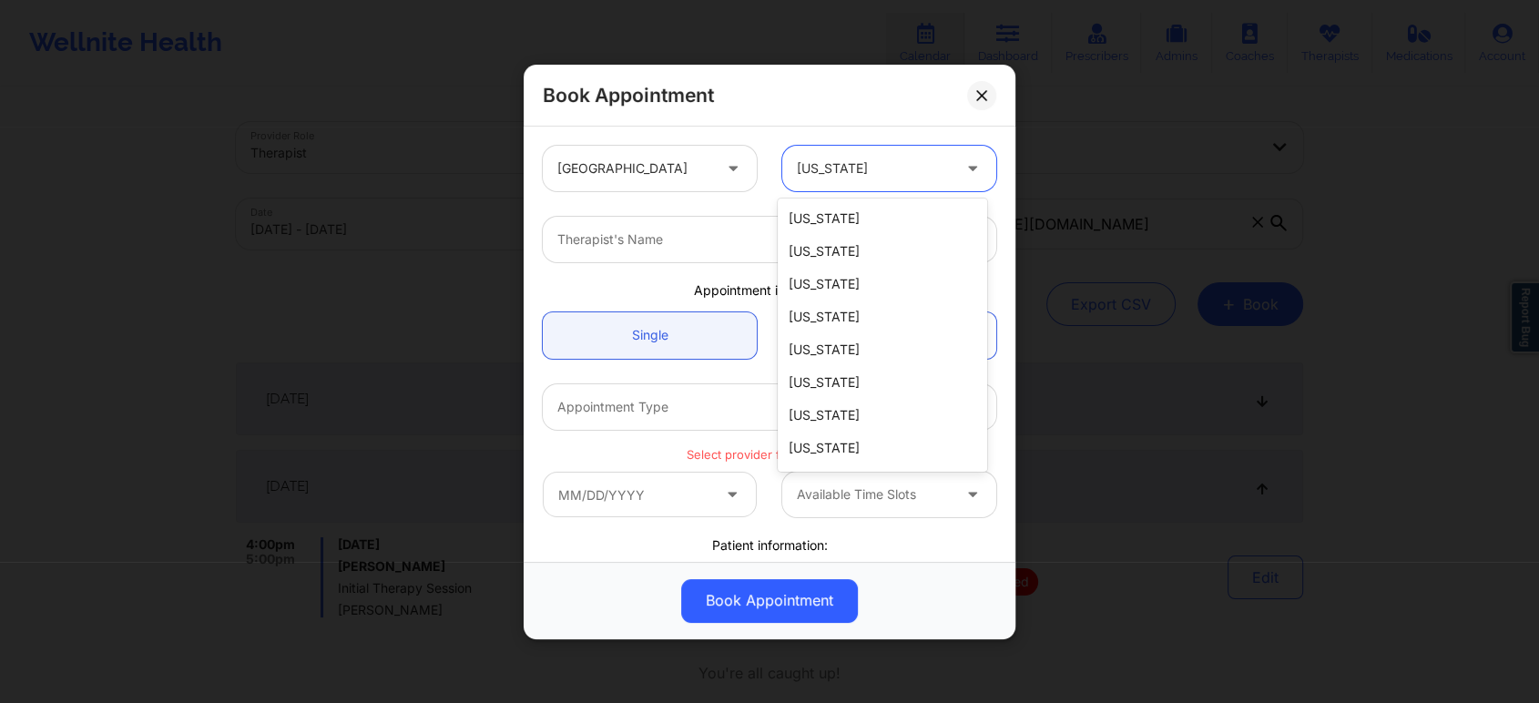
click at [882, 174] on div at bounding box center [874, 169] width 154 height 22
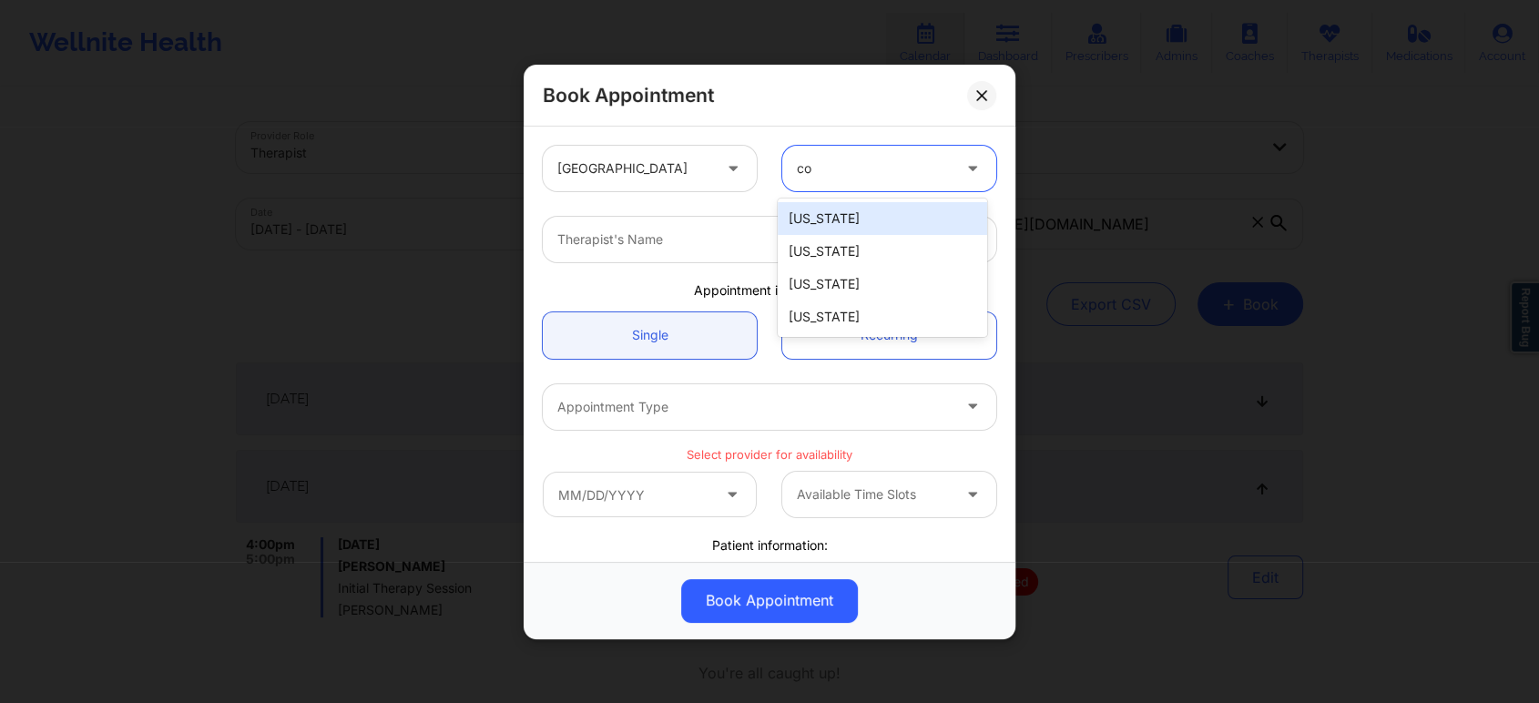
type input "col"
click at [944, 217] on div "[US_STATE]" at bounding box center [882, 218] width 209 height 33
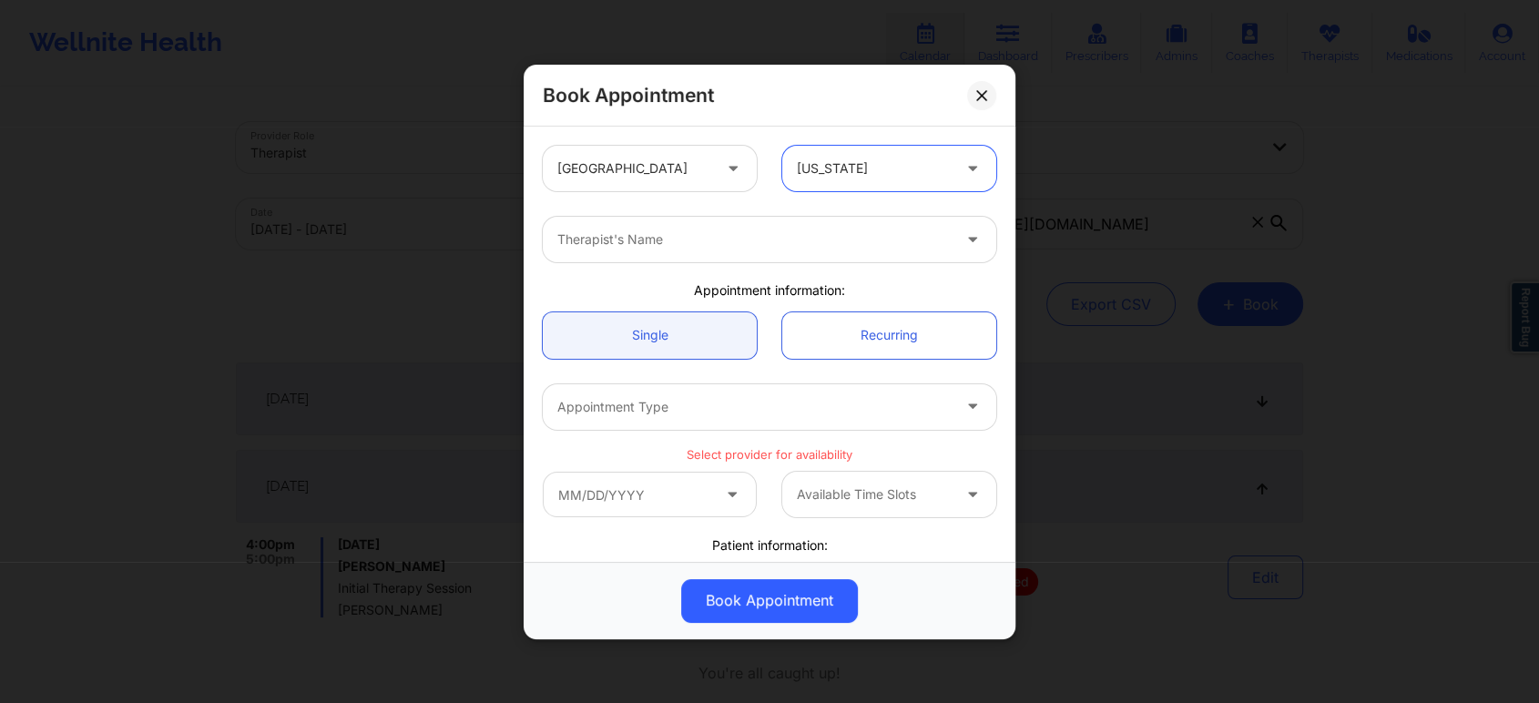
click at [925, 246] on div at bounding box center [753, 240] width 393 height 22
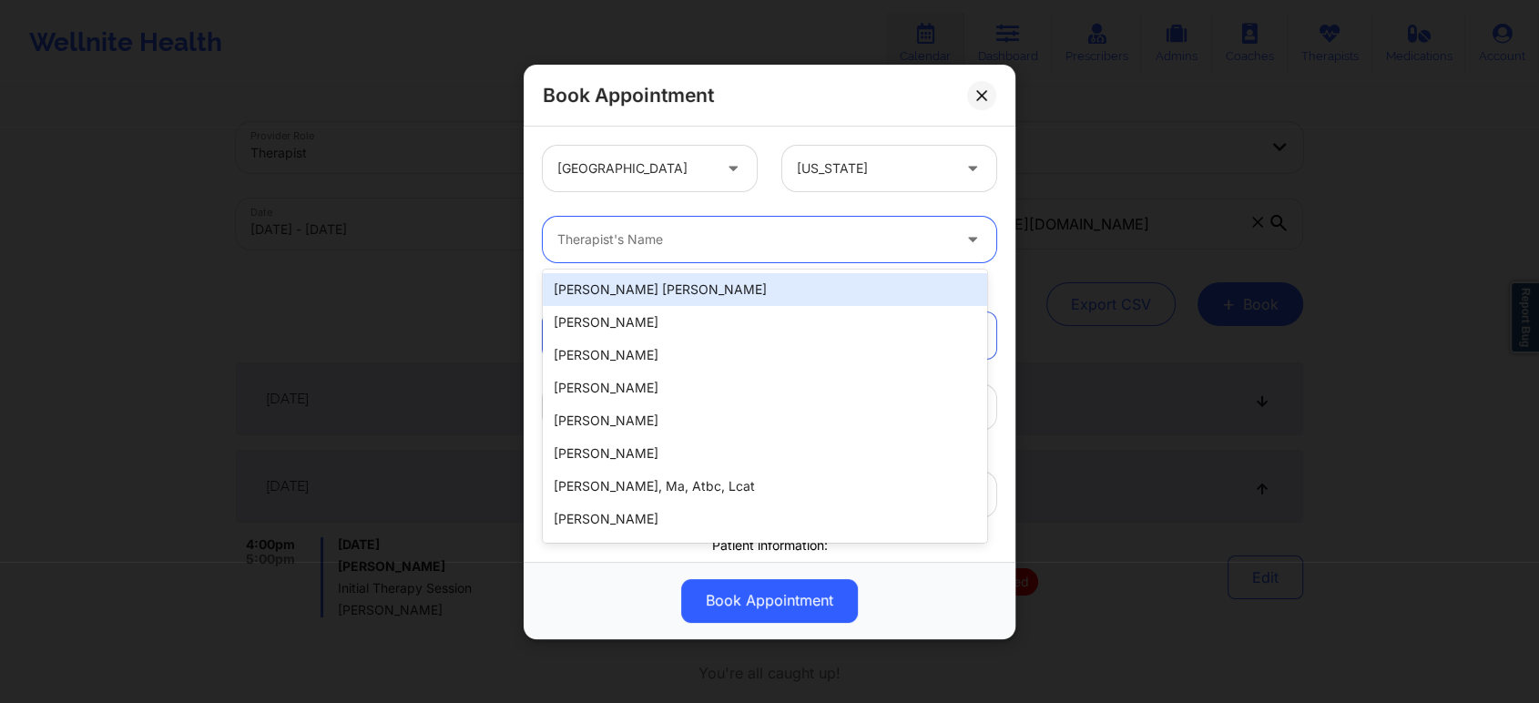
paste input "[PERSON_NAME]"
type input "[PERSON_NAME]"
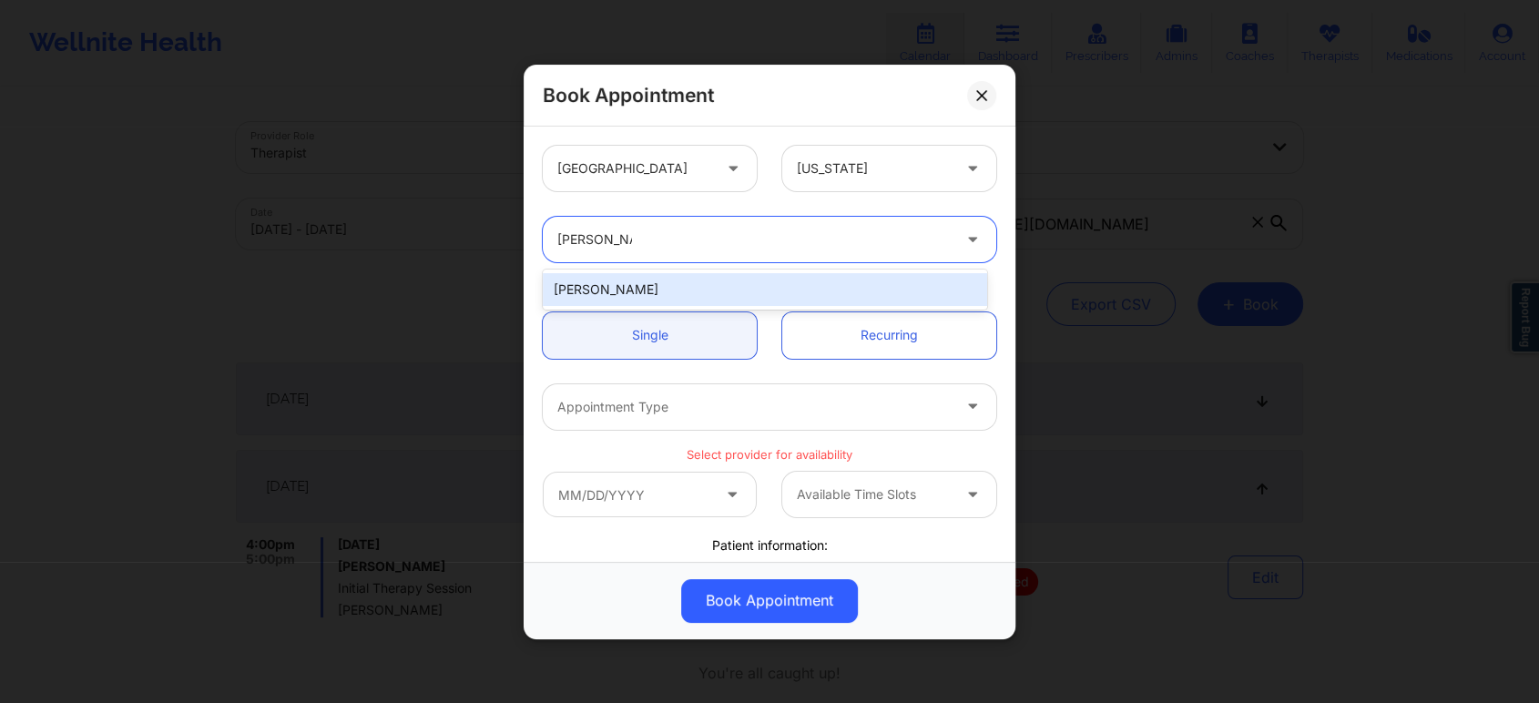
click at [714, 280] on div "[PERSON_NAME]" at bounding box center [765, 289] width 444 height 33
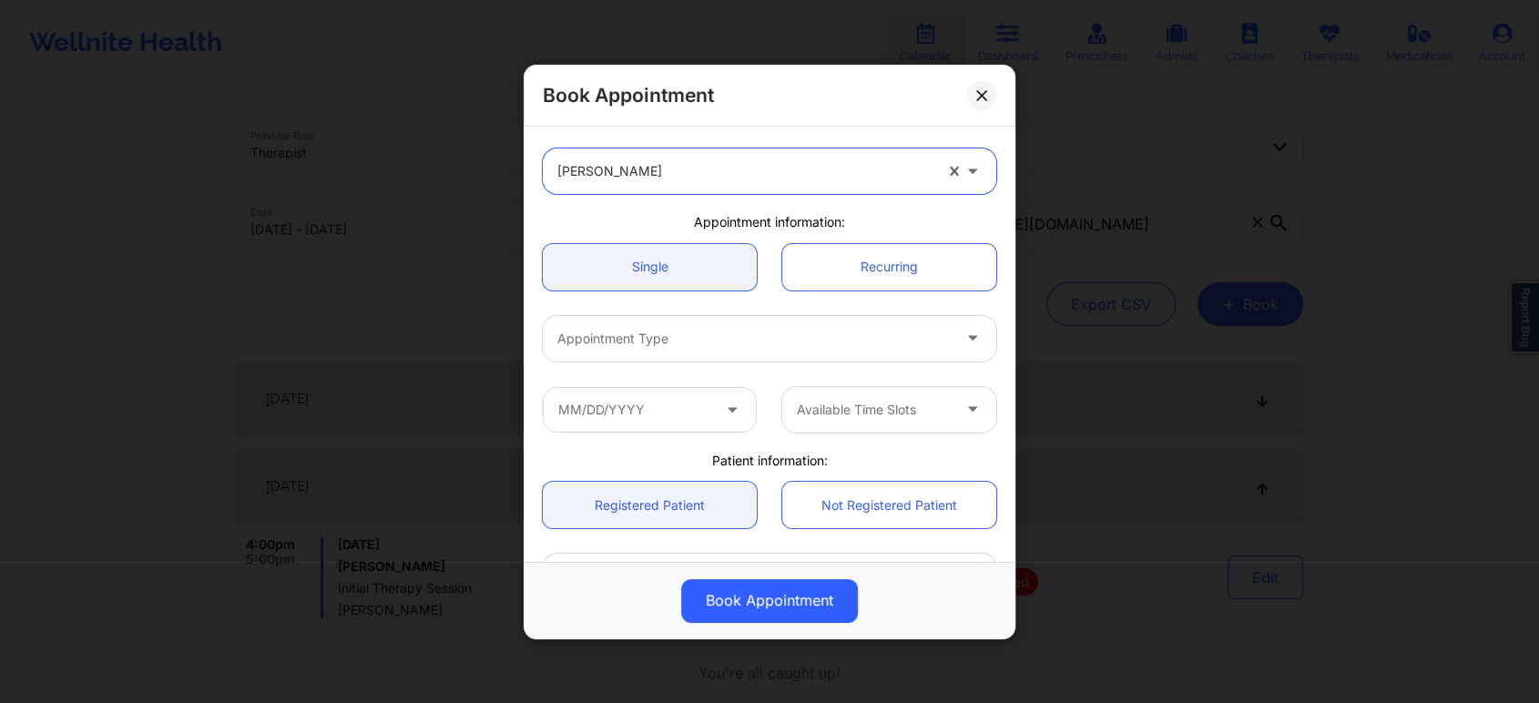
scroll to position [101, 0]
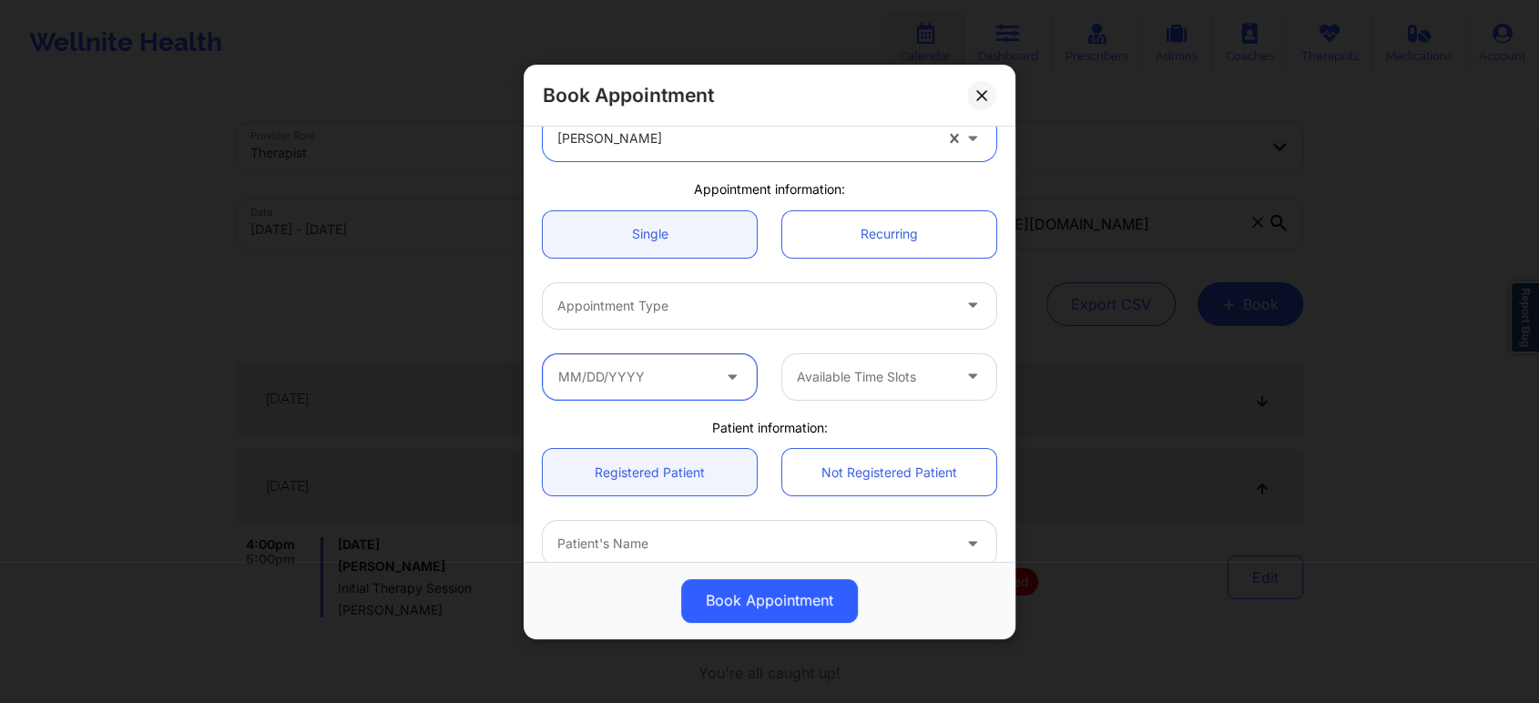
click at [709, 379] on input "text" at bounding box center [650, 376] width 214 height 46
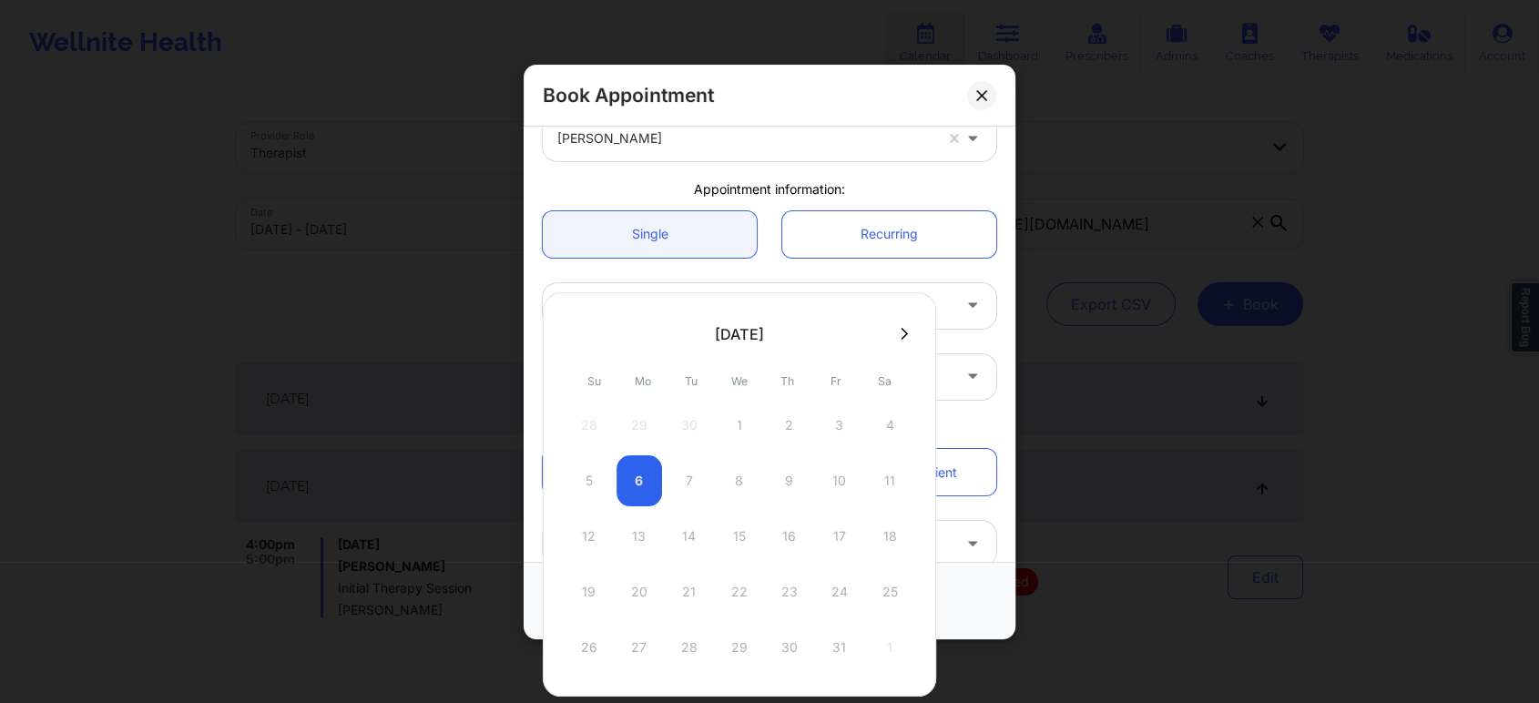
click at [979, 421] on div "Patient information:" at bounding box center [769, 427] width 479 height 18
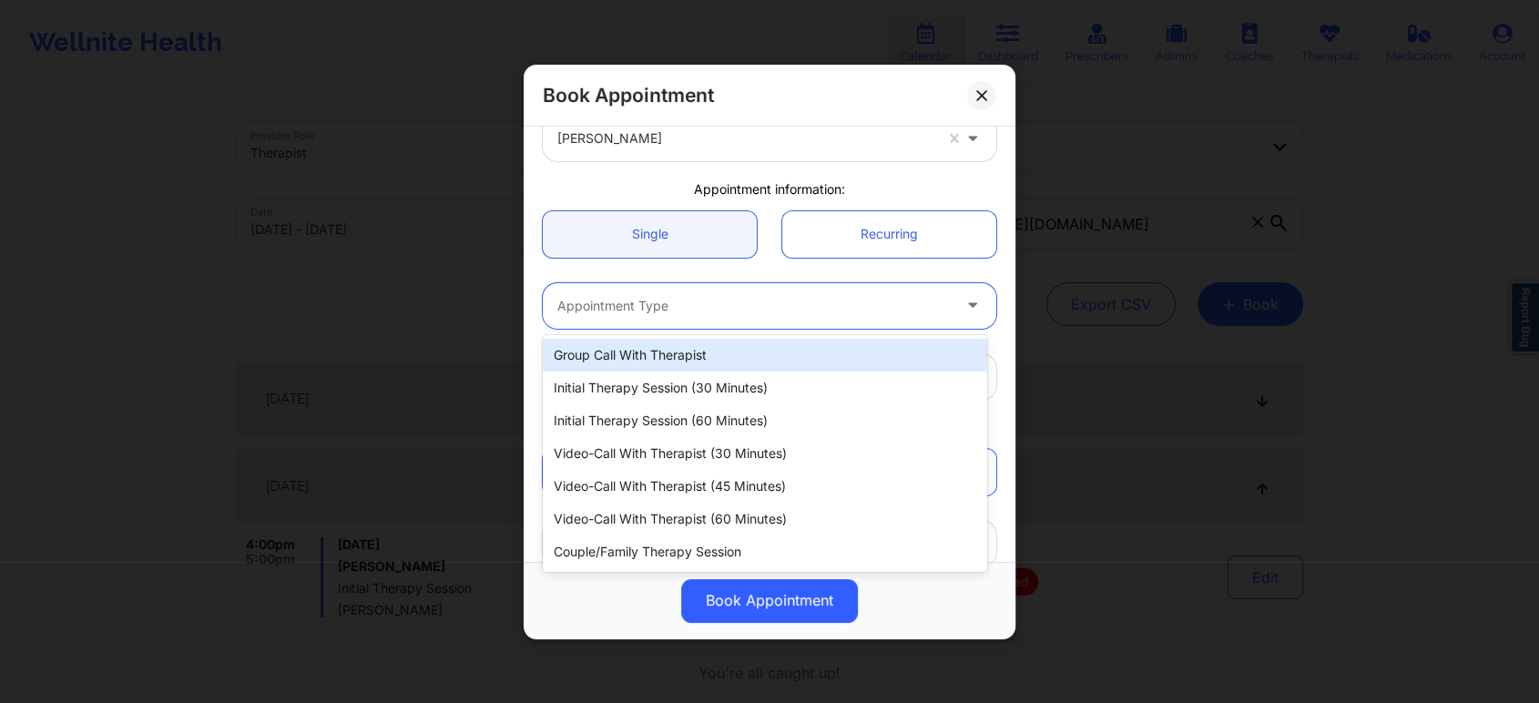
click at [912, 308] on div at bounding box center [753, 306] width 393 height 22
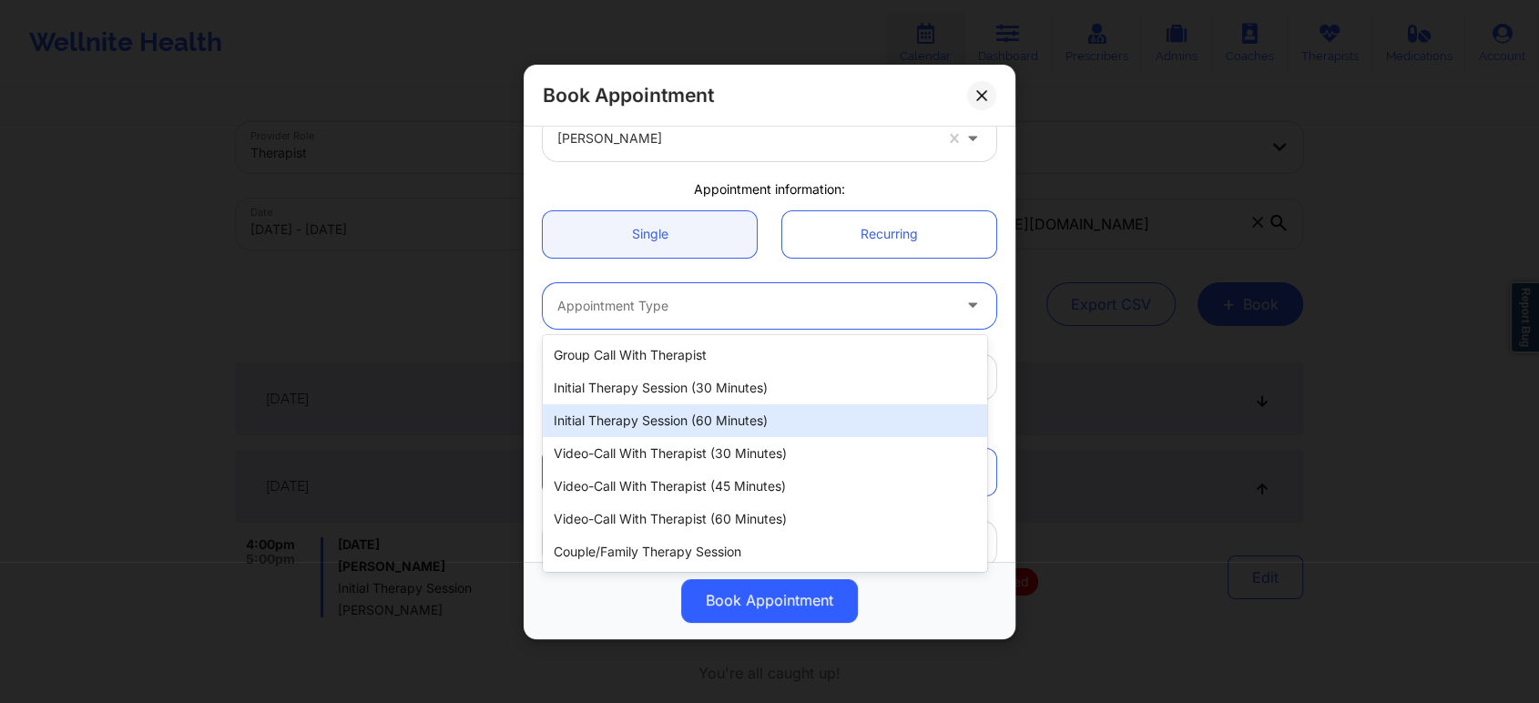
click at [749, 415] on div "Initial Therapy Session (60 minutes)" at bounding box center [765, 420] width 444 height 33
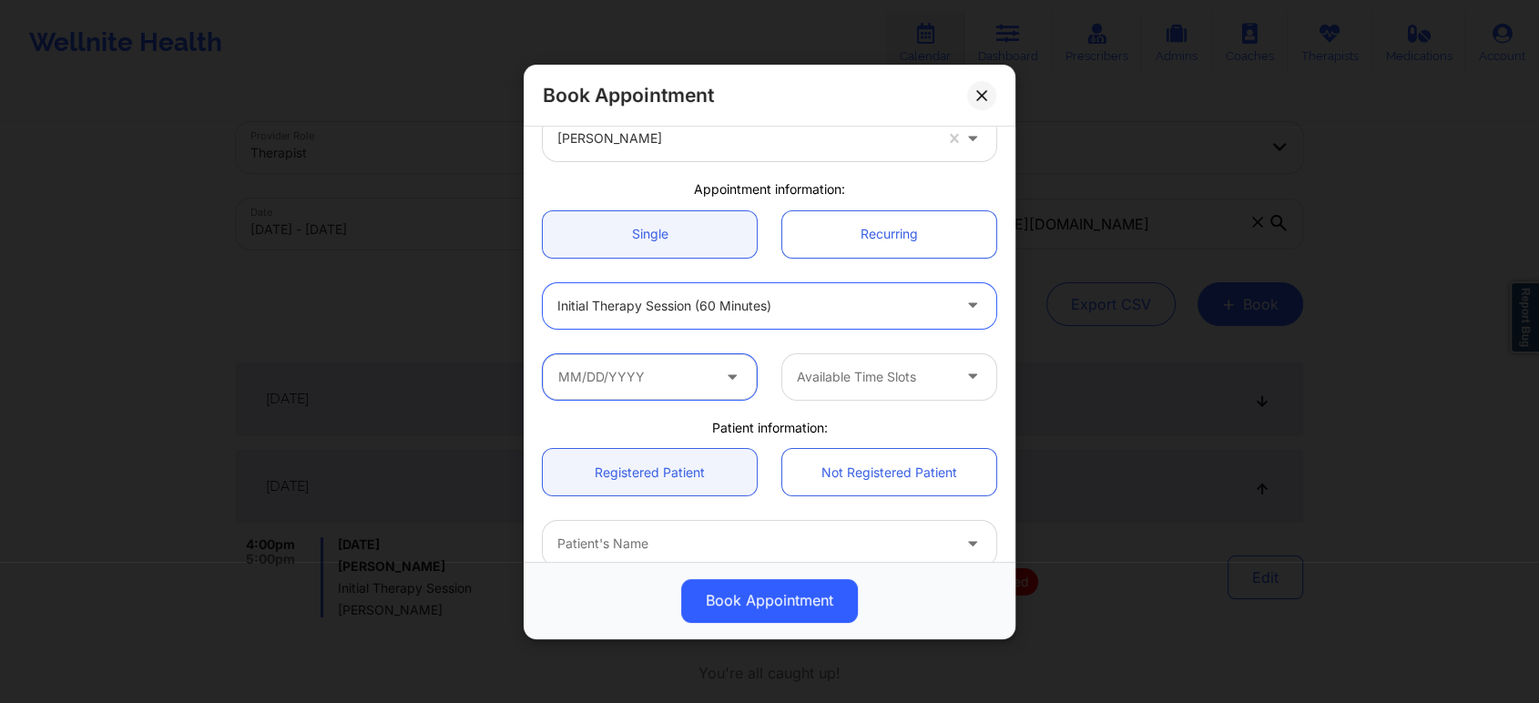
click at [697, 372] on input "text" at bounding box center [650, 376] width 214 height 46
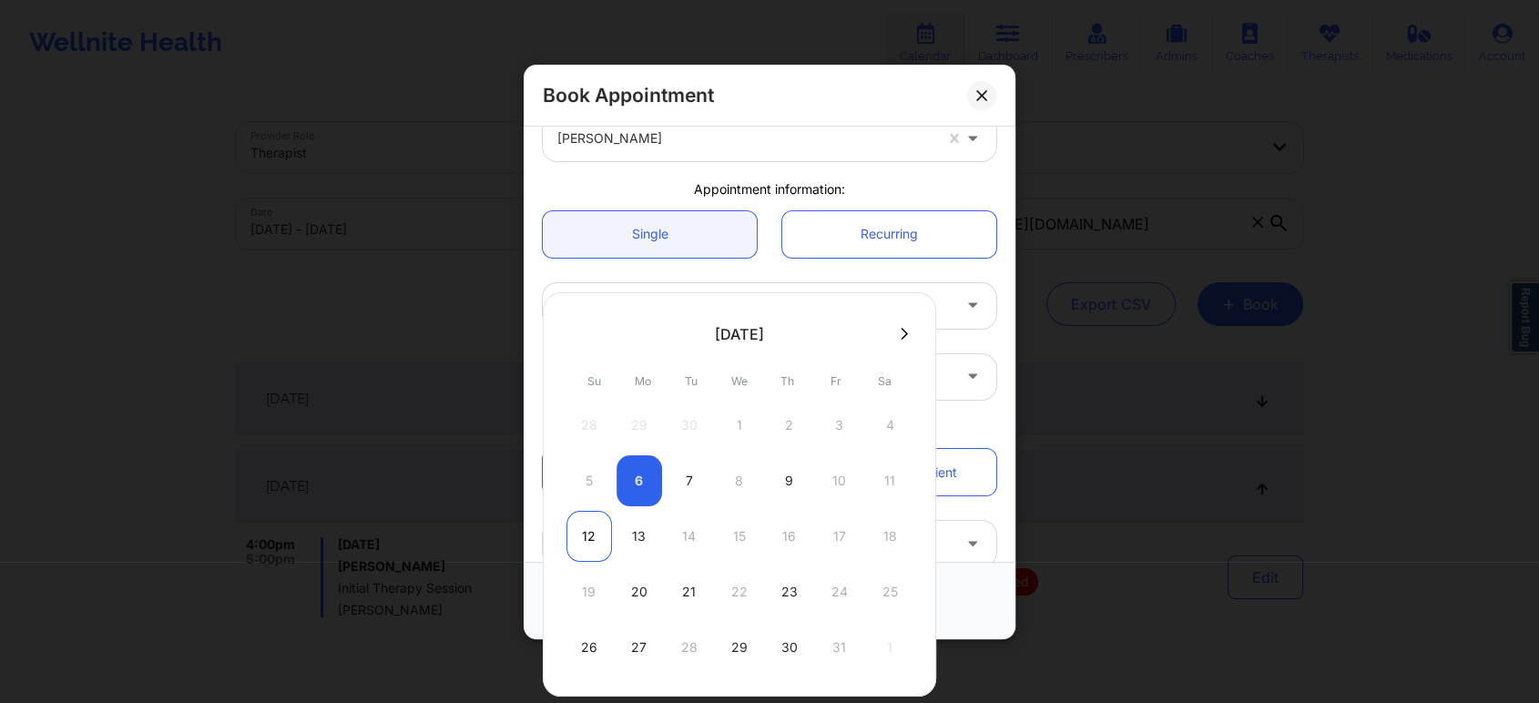
click at [578, 552] on div "12" at bounding box center [589, 536] width 46 height 51
type input "[DATE]"
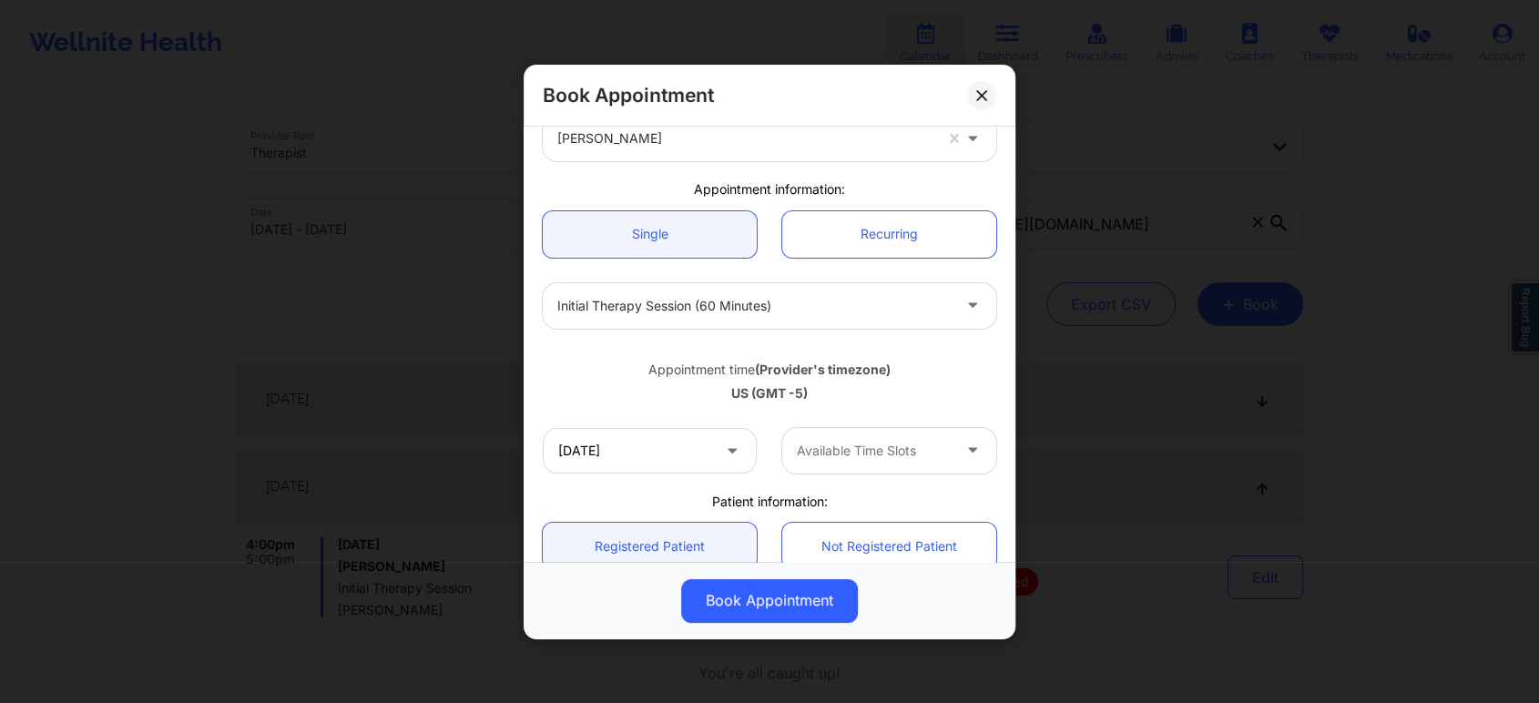
click at [914, 456] on div at bounding box center [874, 451] width 154 height 22
click at [959, 375] on div "Appointment time (Provider's timezone)" at bounding box center [770, 369] width 454 height 18
